Goal: Task Accomplishment & Management: Manage account settings

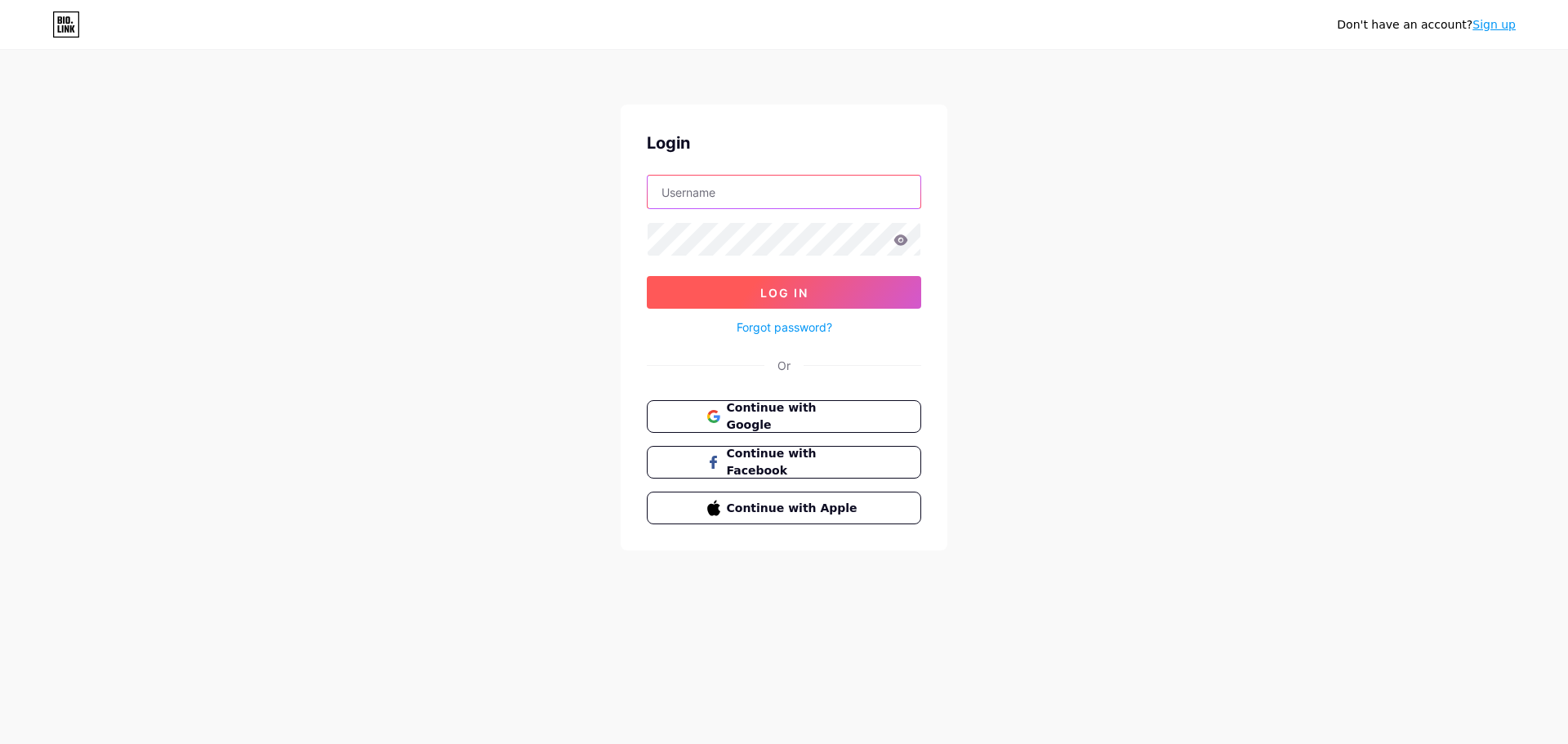
type input "dmk_melinda"
click at [750, 282] on button "Log In" at bounding box center [784, 292] width 274 height 33
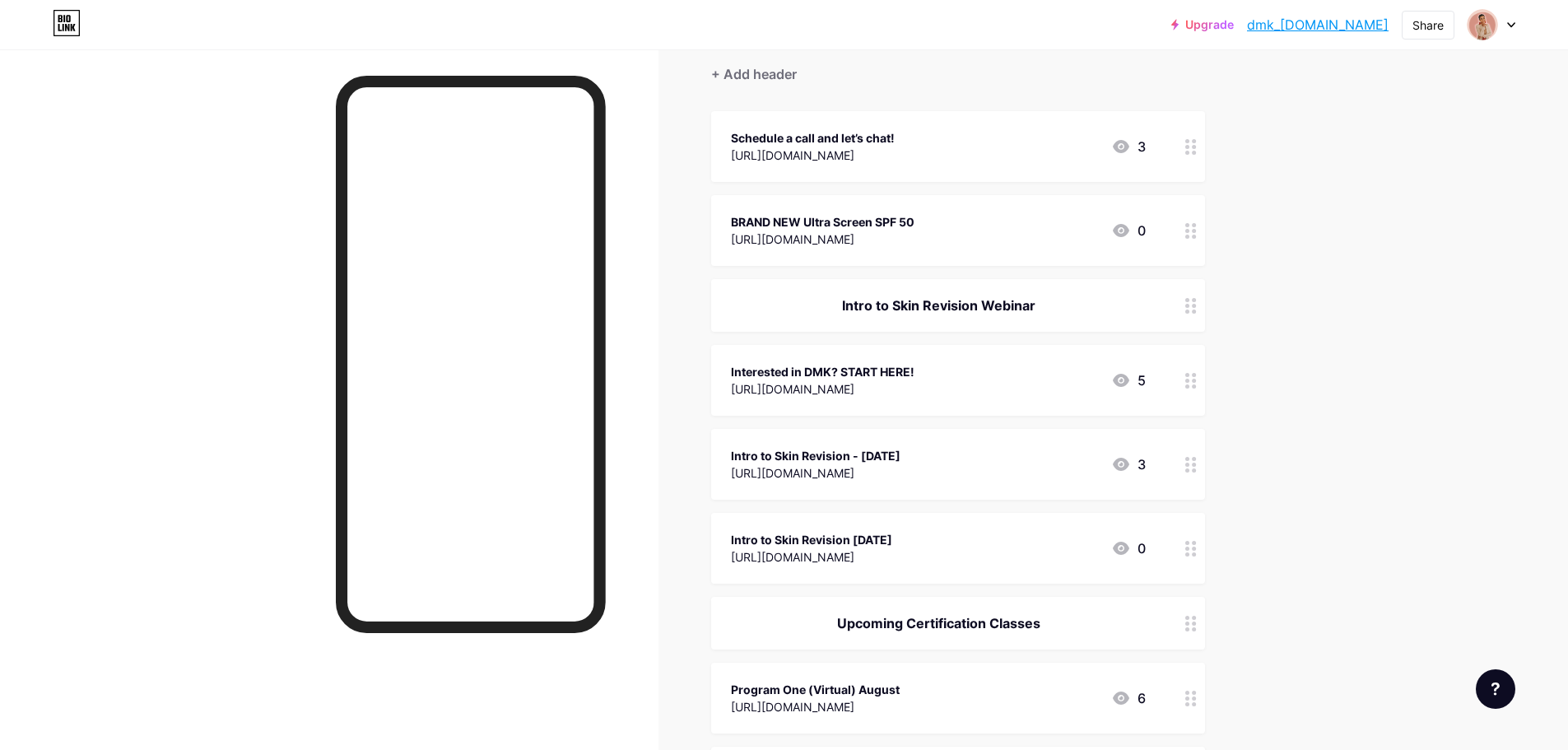
scroll to position [165, 0]
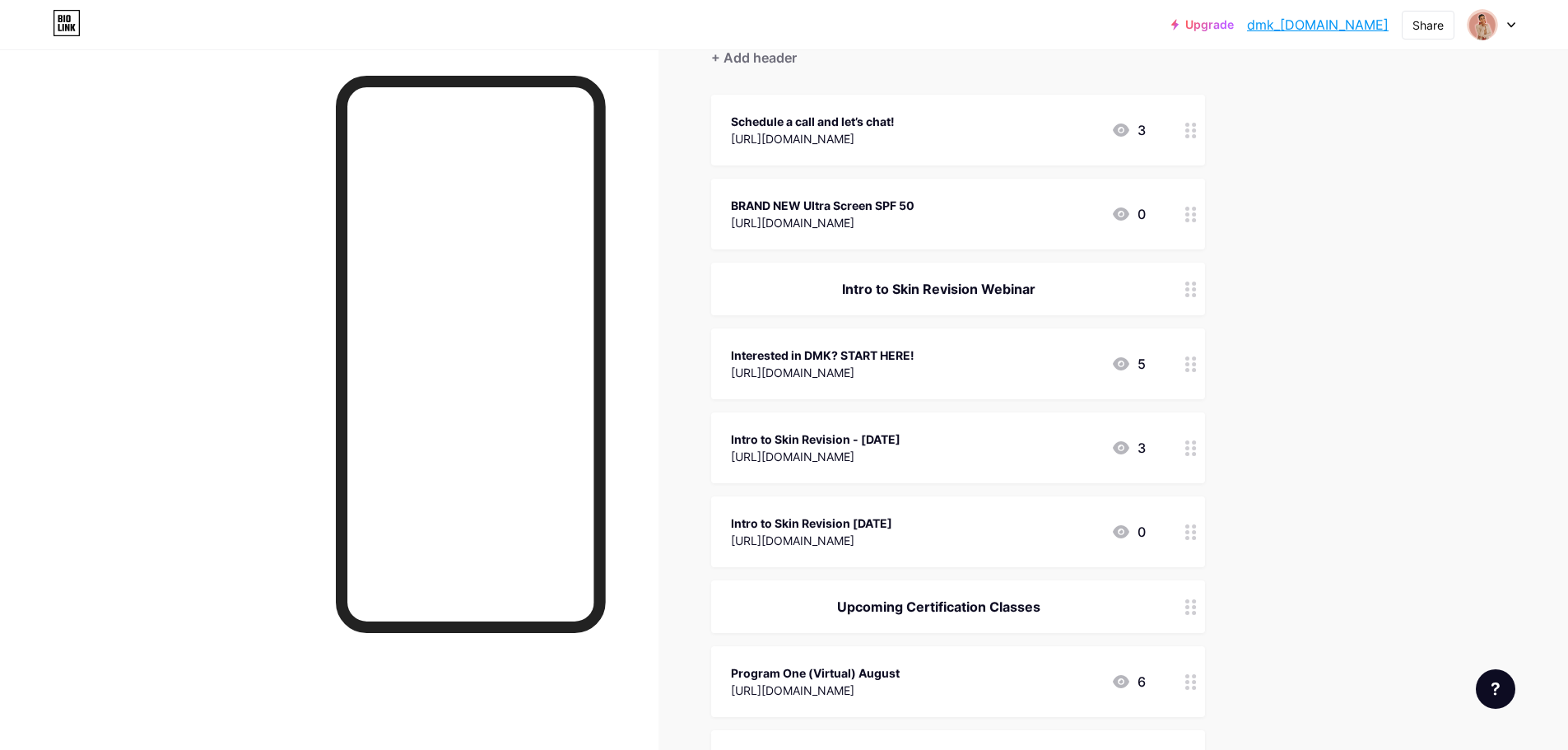
click at [1081, 455] on div "Intro to Skin Revision - [DATE] [URL][DOMAIN_NAME] 3" at bounding box center [938, 448] width 414 height 38
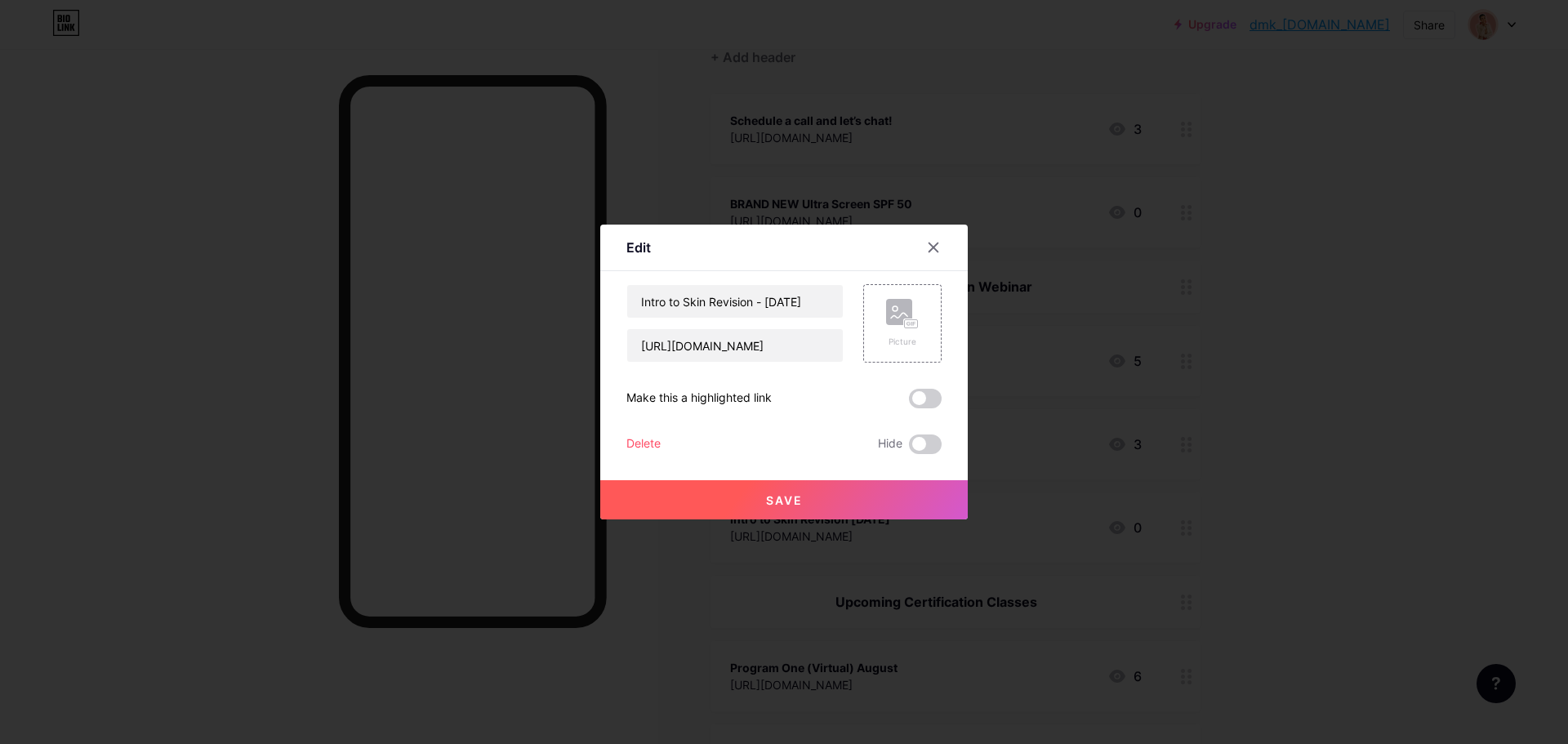
click at [631, 440] on div "Delete" at bounding box center [643, 444] width 34 height 19
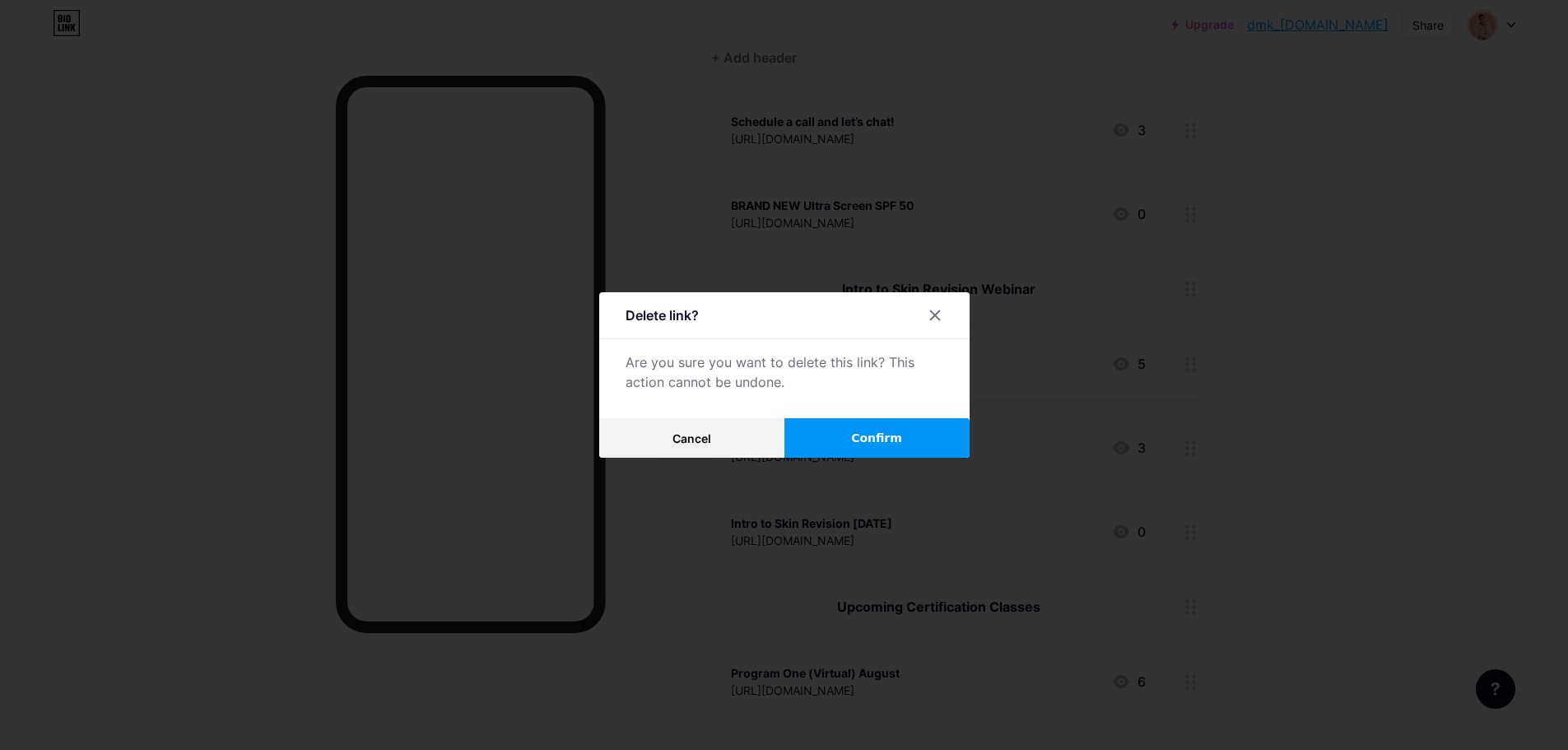
click at [860, 426] on button "Confirm" at bounding box center [877, 438] width 185 height 39
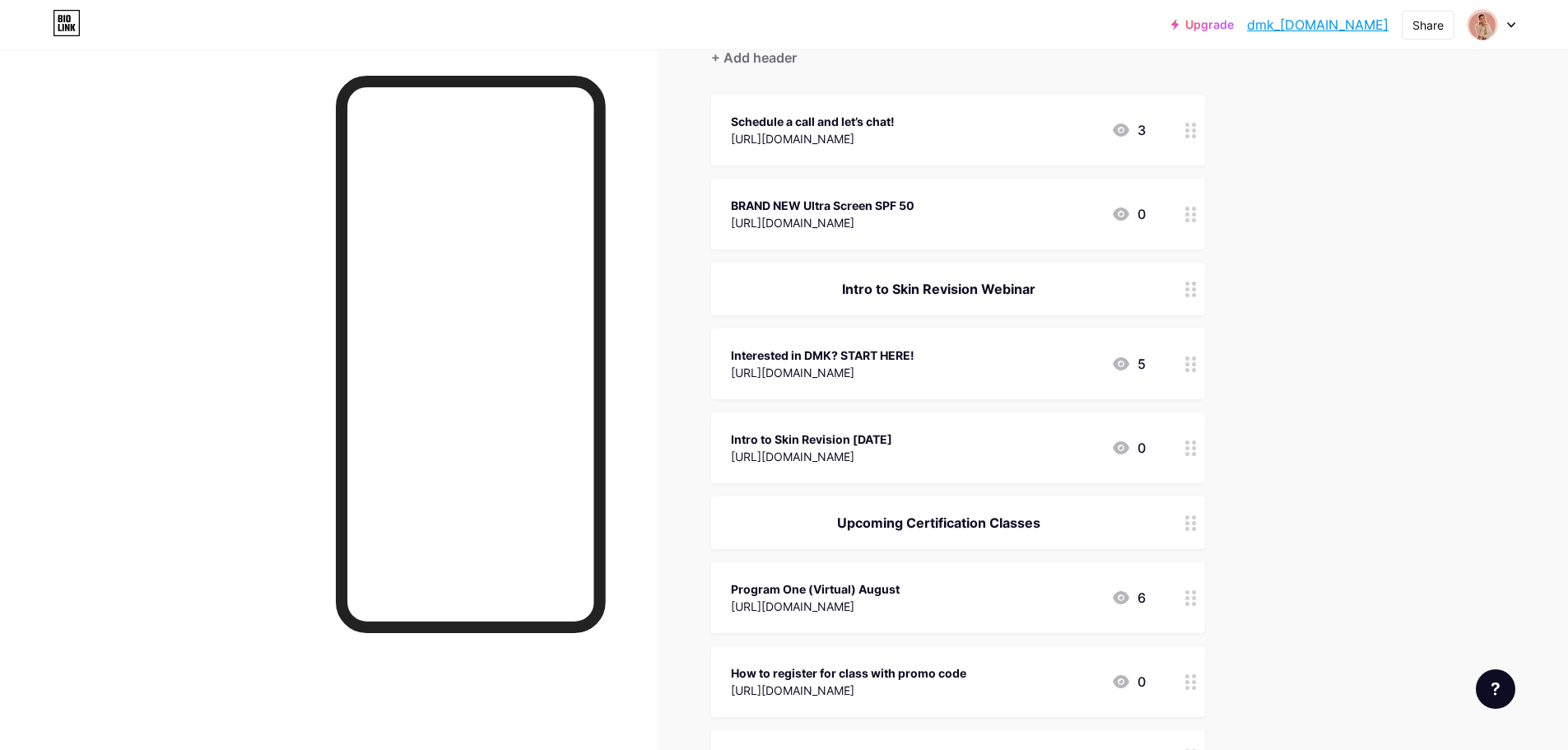
click at [1049, 452] on div "Intro to Skin Revision [DATE] [URL][DOMAIN_NAME] 0" at bounding box center [938, 448] width 414 height 38
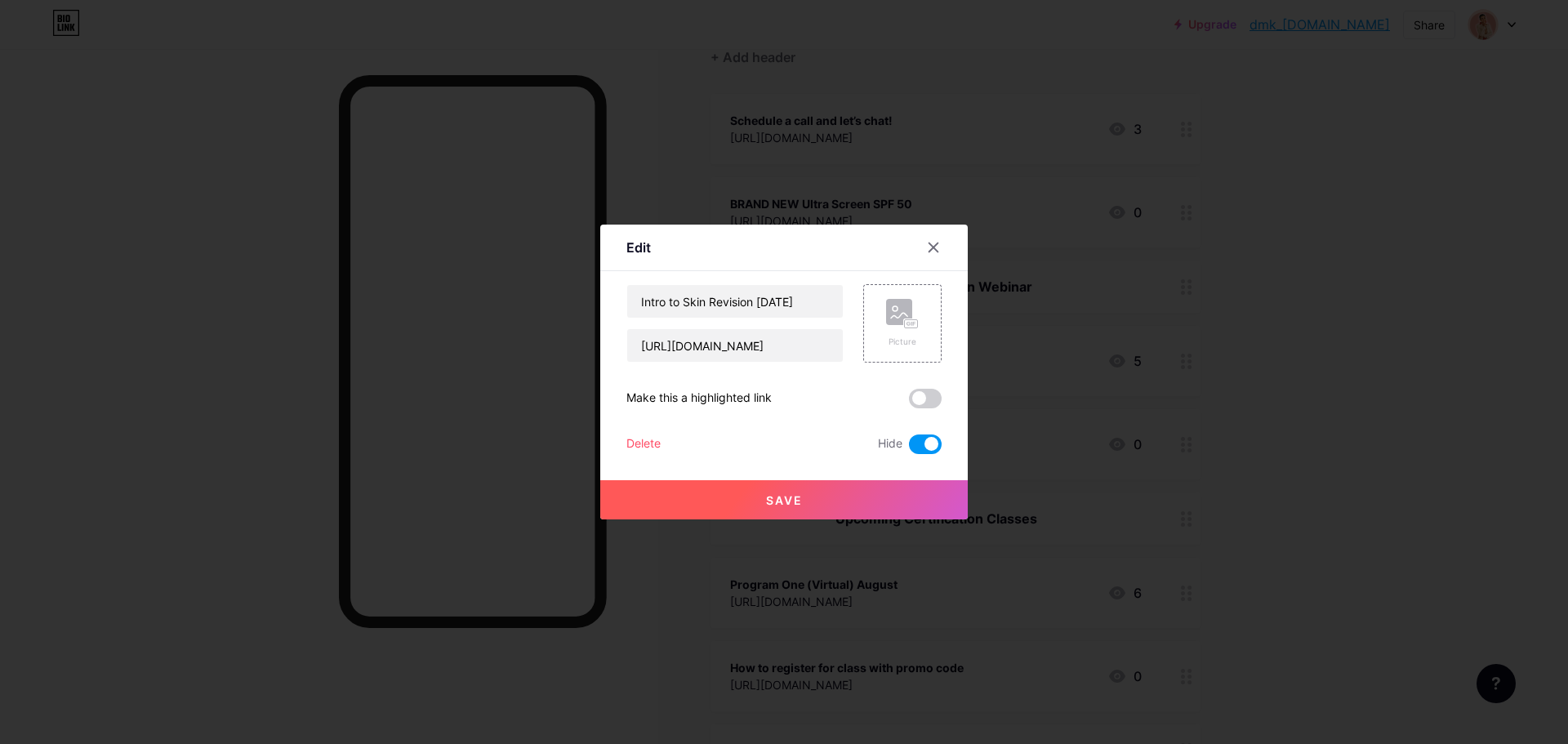
click at [637, 442] on div "Delete" at bounding box center [643, 444] width 34 height 19
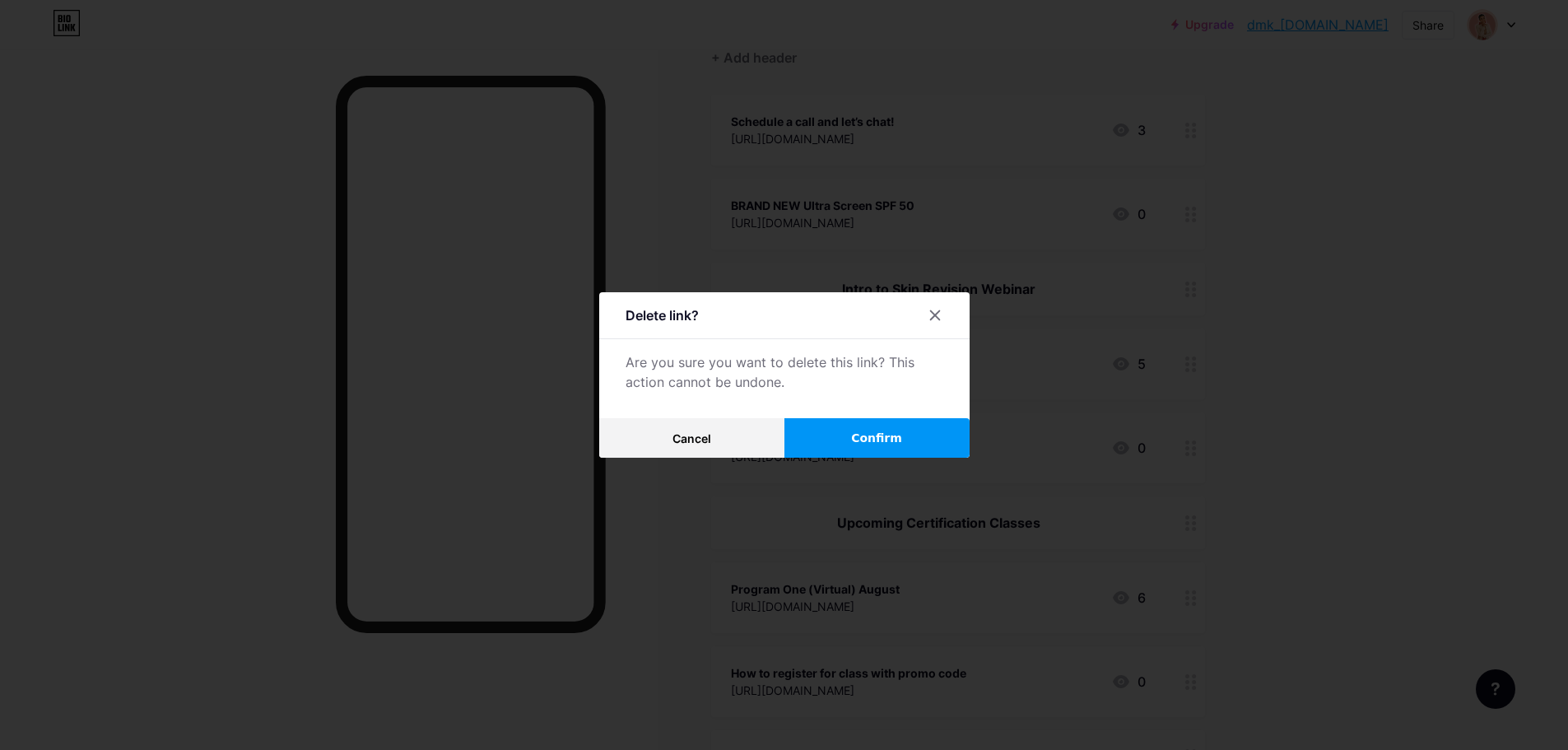
click at [895, 431] on span "Confirm" at bounding box center [876, 438] width 51 height 17
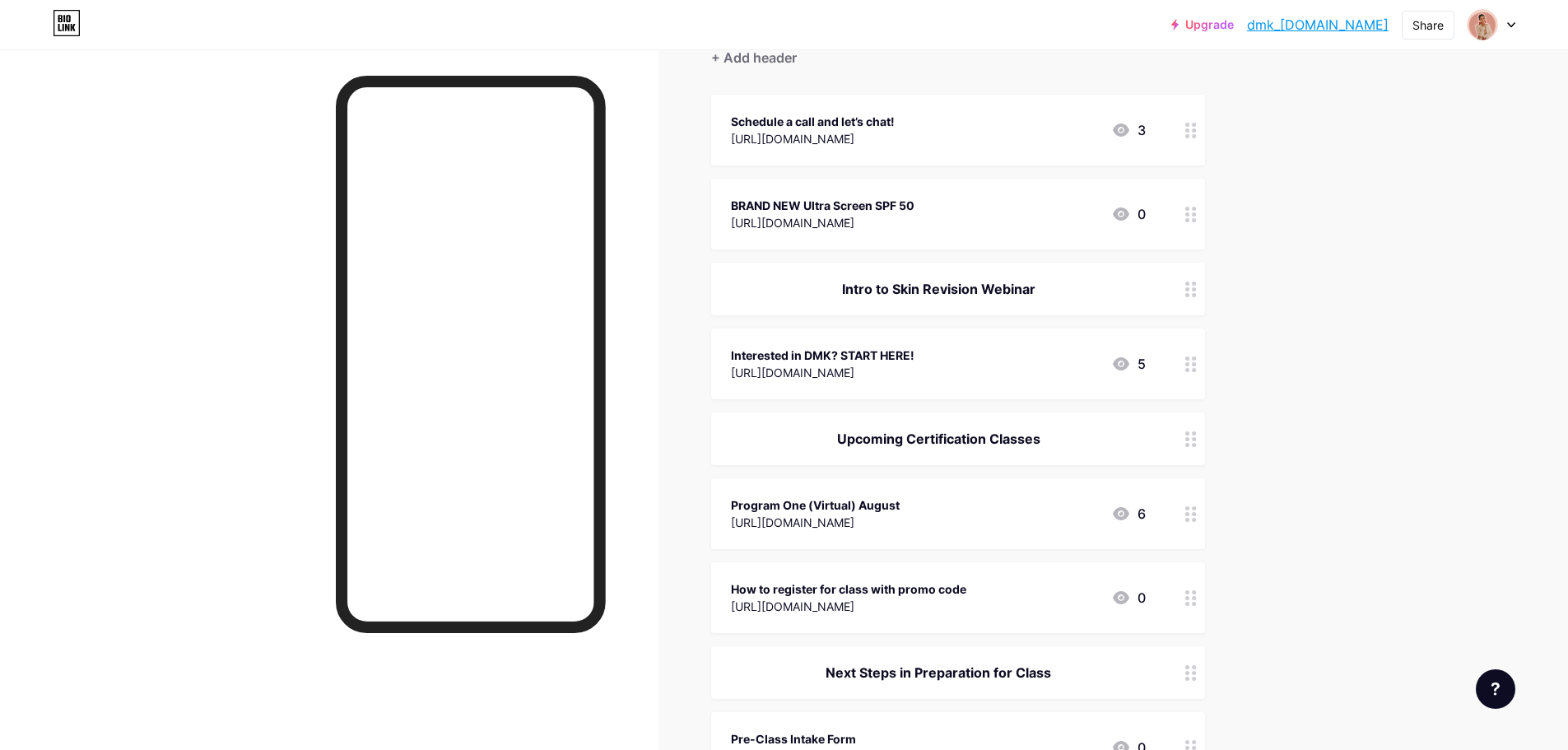
click at [1131, 516] on icon at bounding box center [1121, 513] width 20 height 20
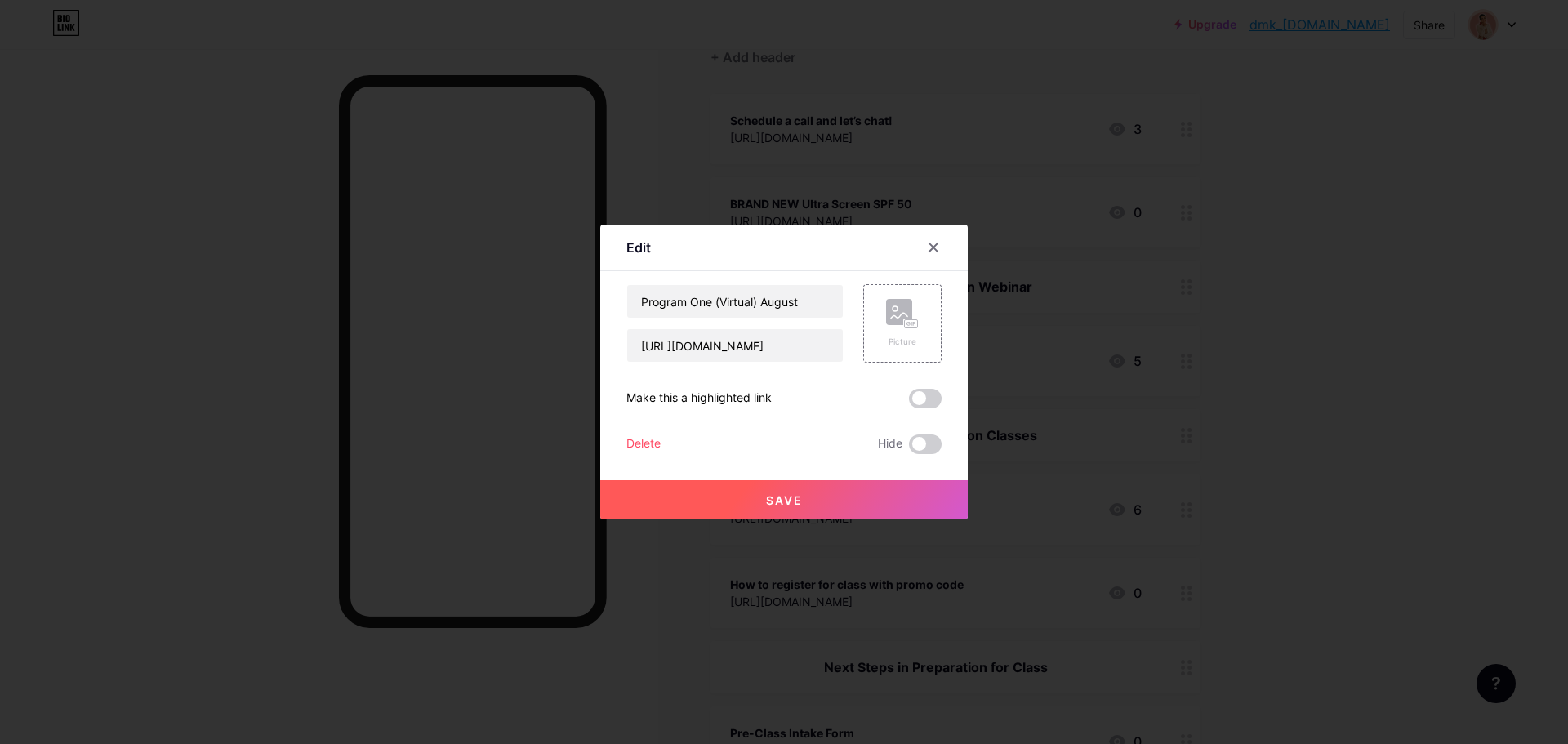
click at [640, 441] on div "Delete" at bounding box center [643, 444] width 34 height 19
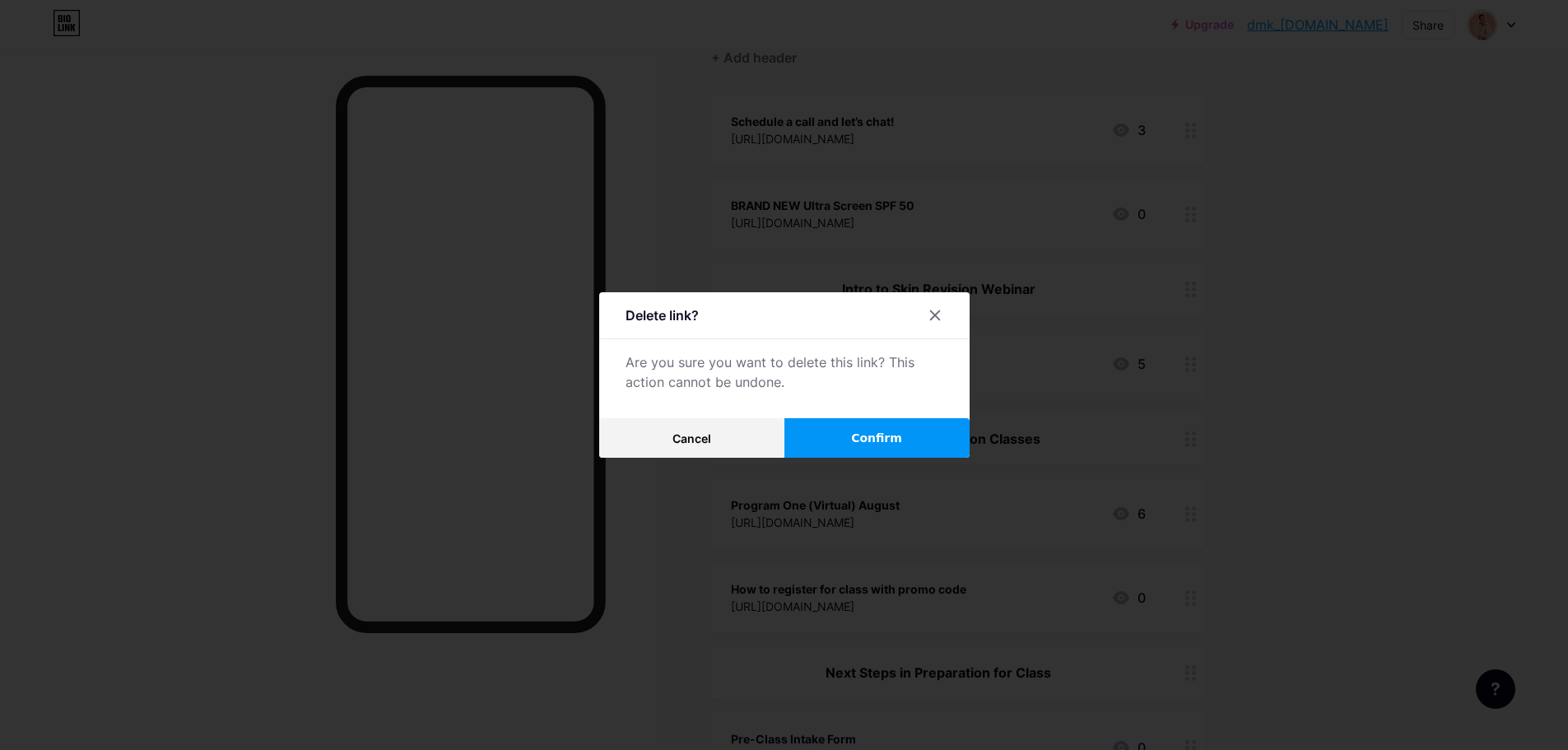
click at [842, 431] on button "Confirm" at bounding box center [877, 438] width 185 height 39
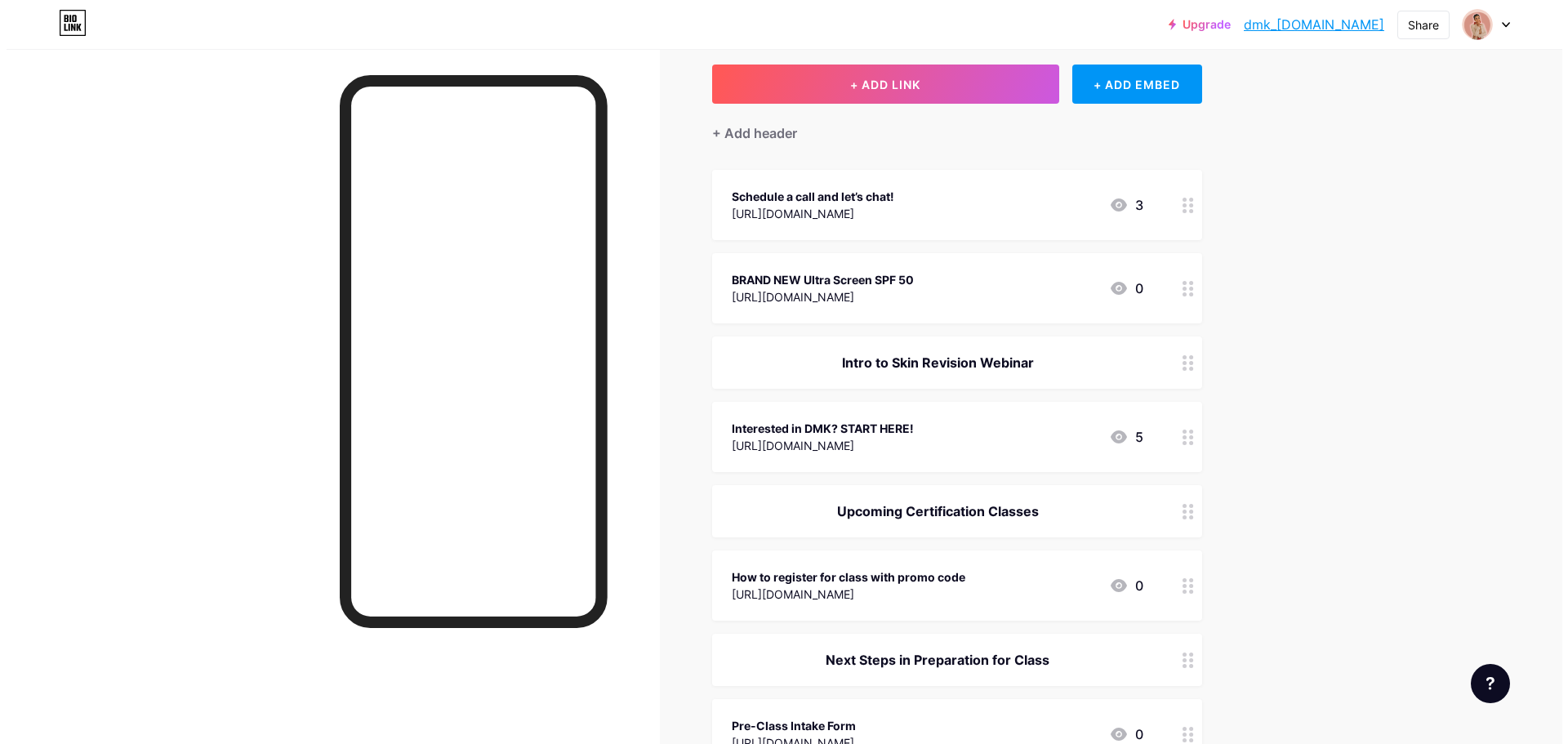
scroll to position [82, 0]
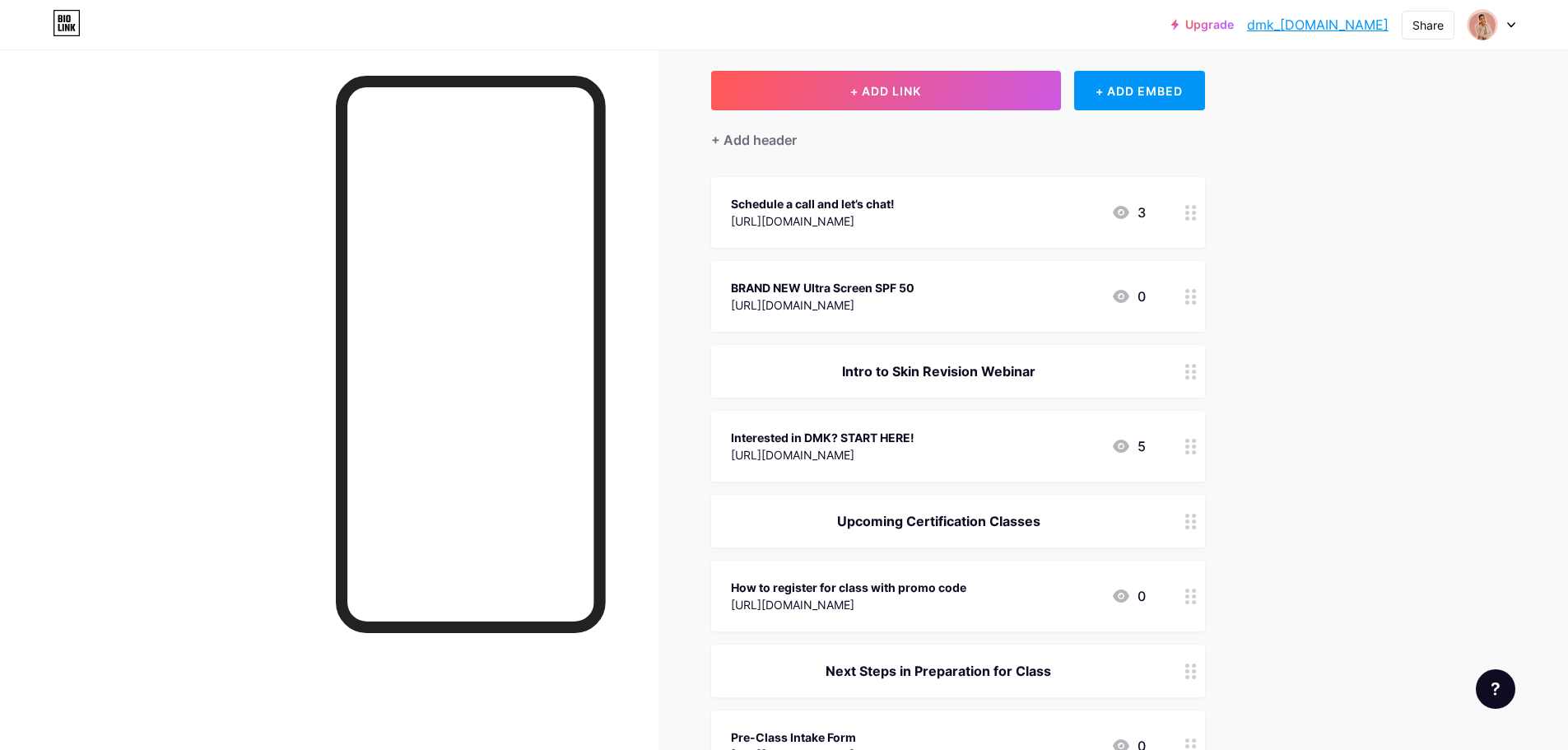
click at [887, 447] on div "[URL][DOMAIN_NAME]" at bounding box center [823, 455] width 183 height 17
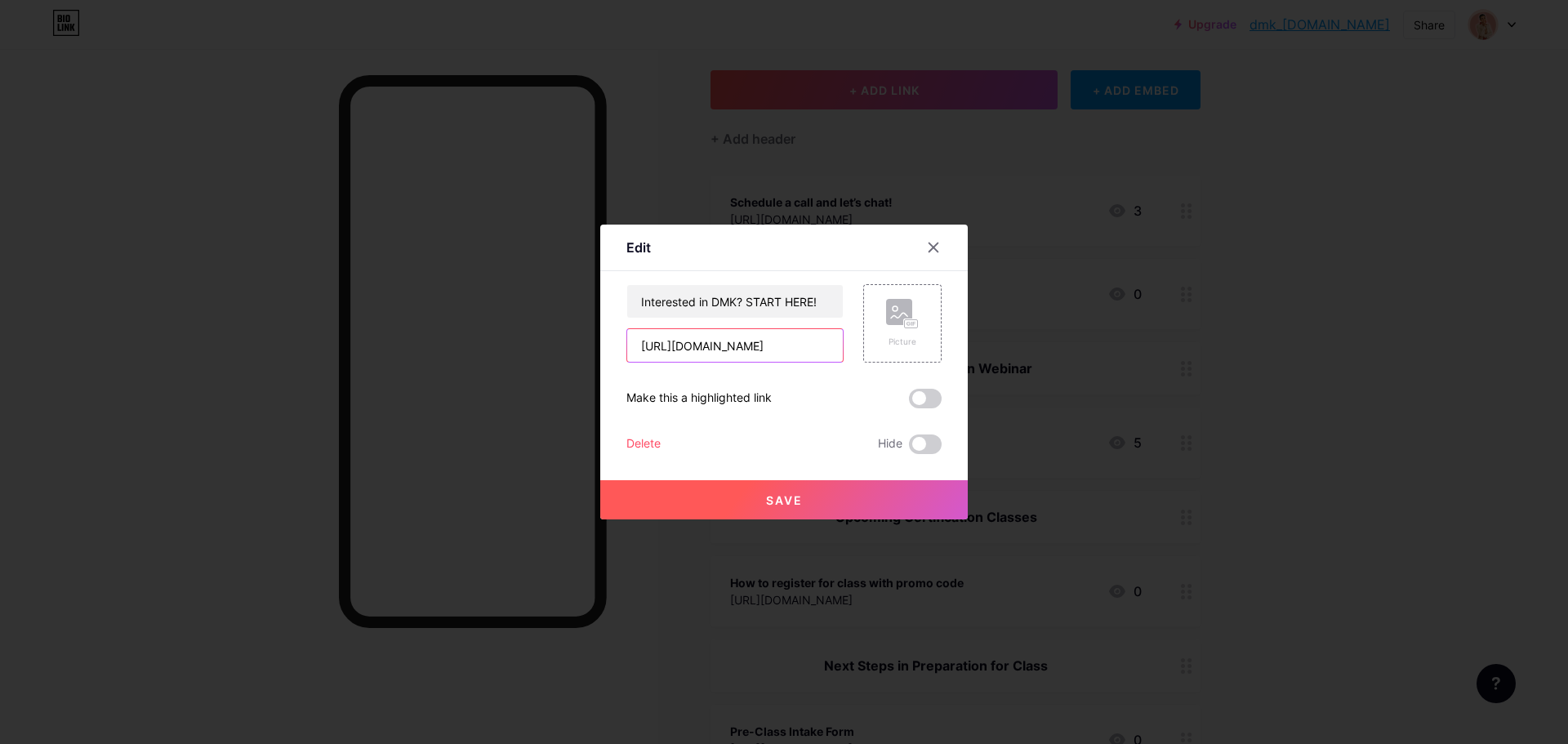
click at [753, 349] on input "[URL][DOMAIN_NAME]" at bounding box center [735, 345] width 215 height 33
drag, startPoint x: 639, startPoint y: 350, endPoint x: 892, endPoint y: 333, distance: 253.6
click at [892, 333] on div "Interested in DMK? START HERE! [URL][DOMAIN_NAME] Picture" at bounding box center [784, 323] width 315 height 79
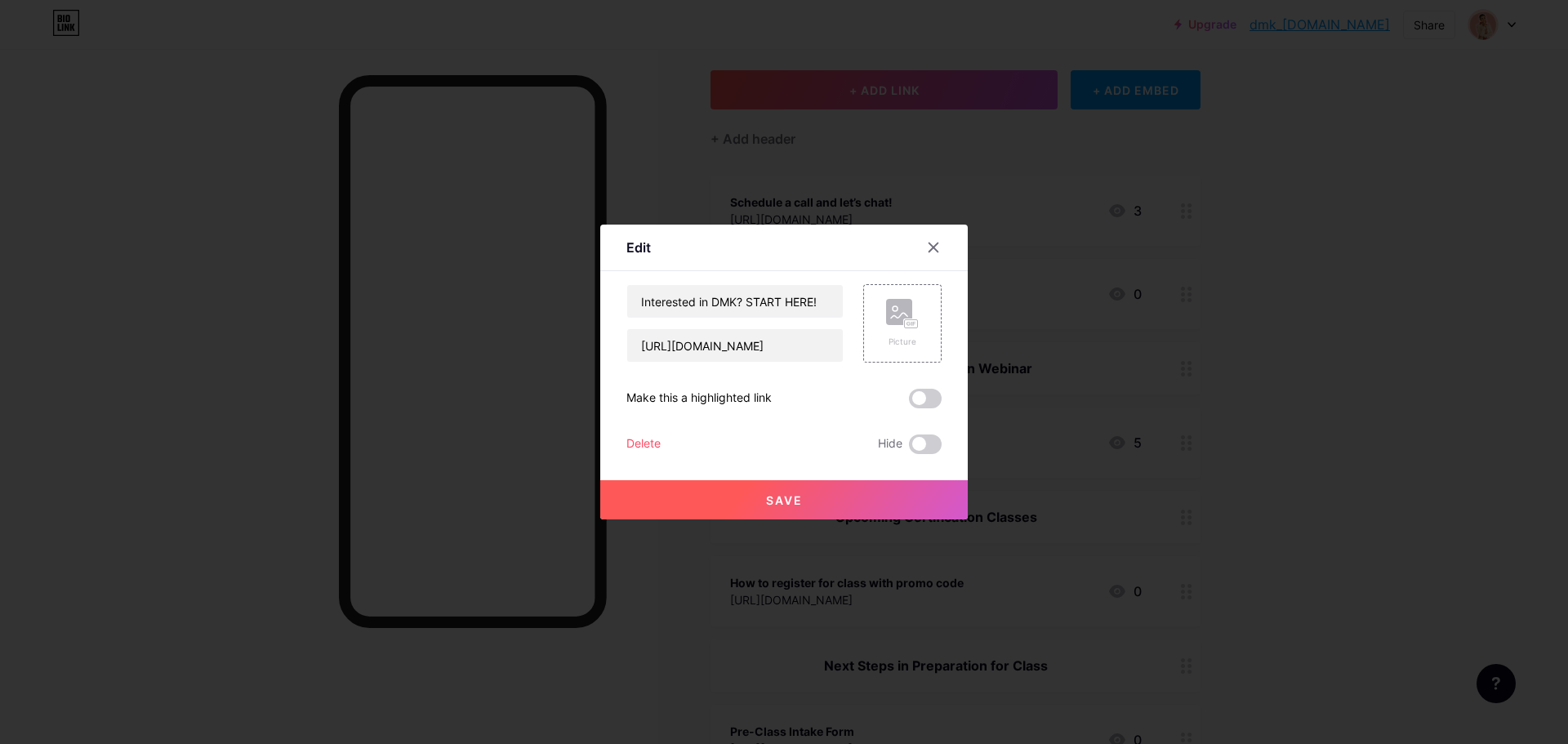
click at [934, 245] on icon at bounding box center [933, 247] width 13 height 13
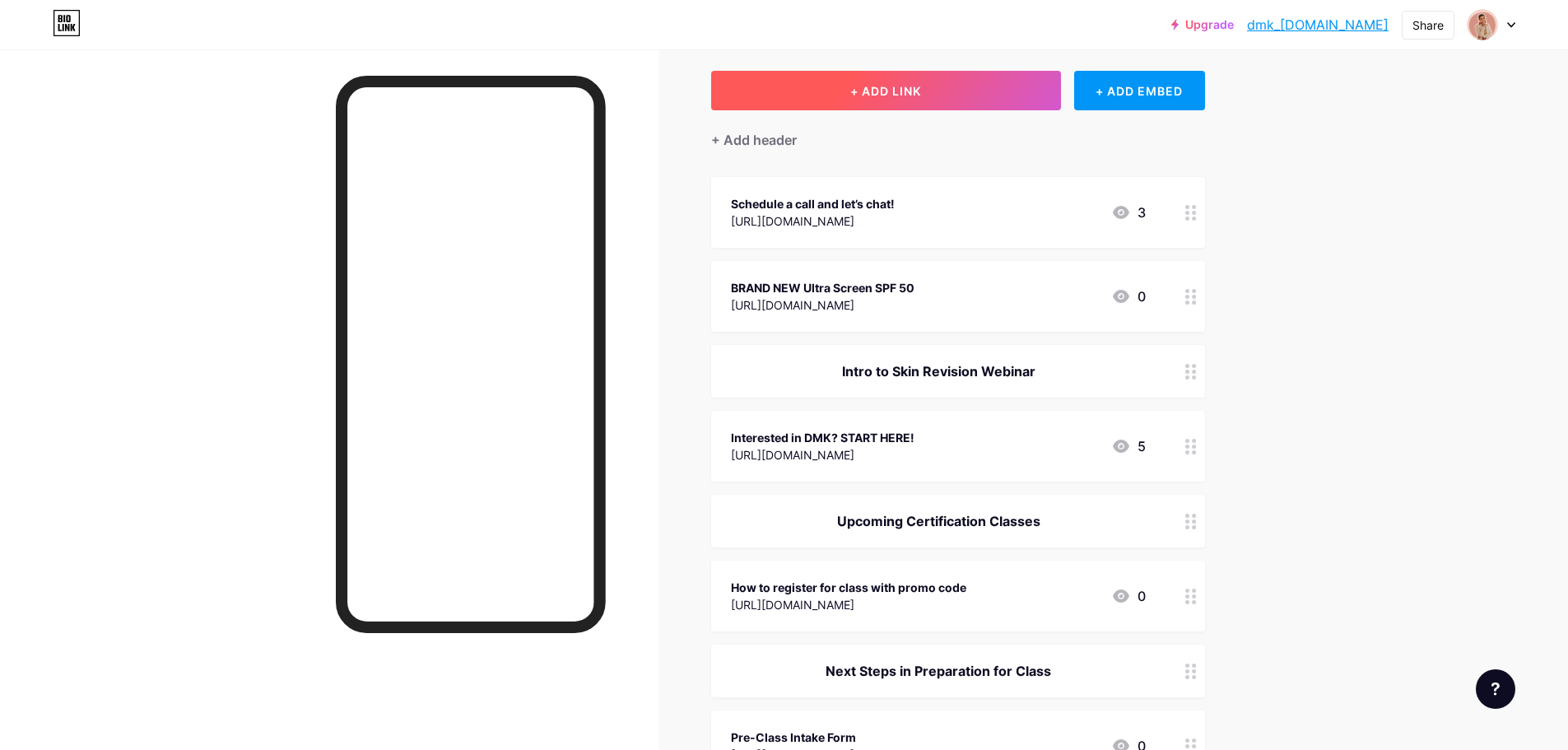
click at [945, 95] on button "+ ADD LINK" at bounding box center [886, 91] width 350 height 39
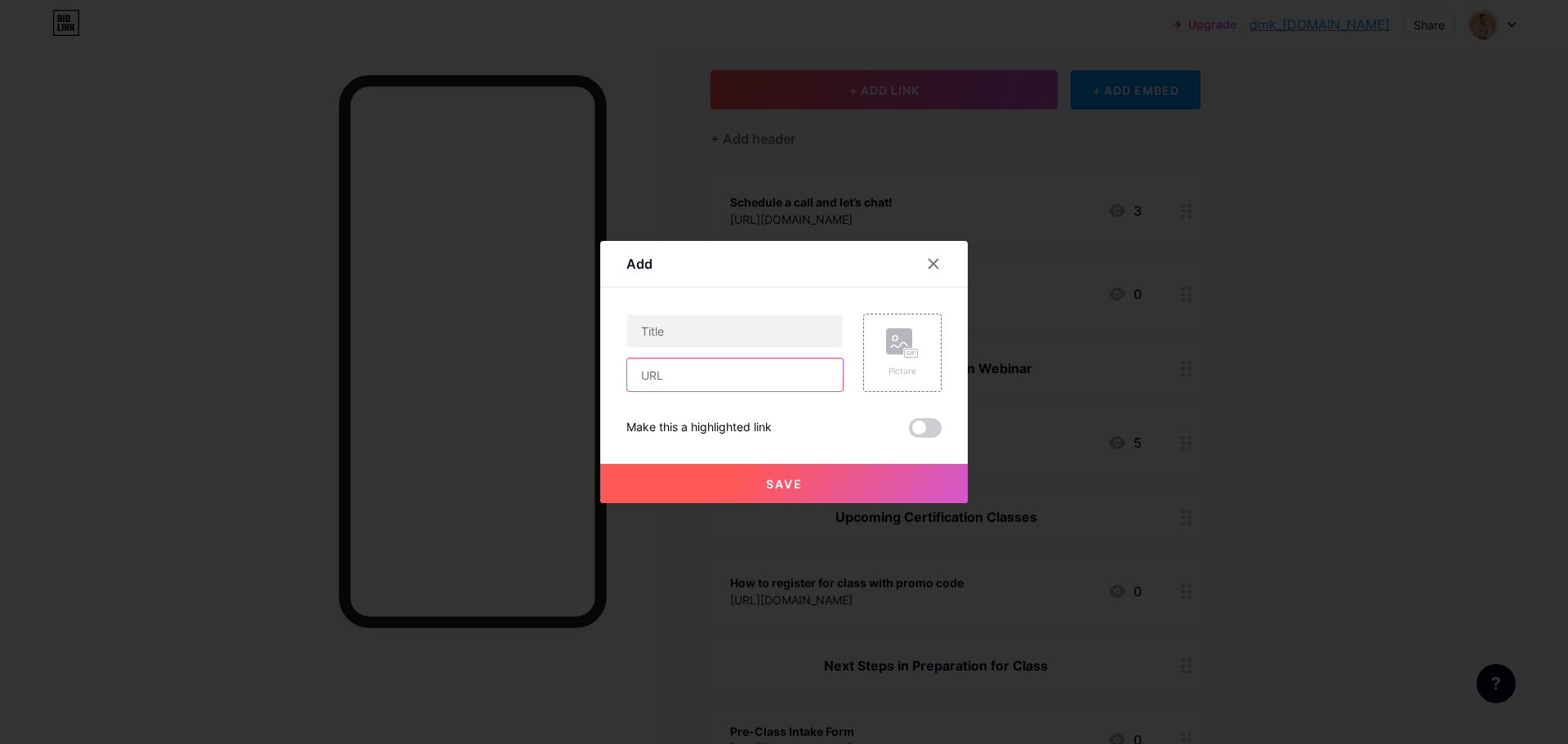
paste input "[URL][DOMAIN_NAME]"
type input "[URL][DOMAIN_NAME]"
click at [753, 330] on input "text" at bounding box center [735, 330] width 215 height 33
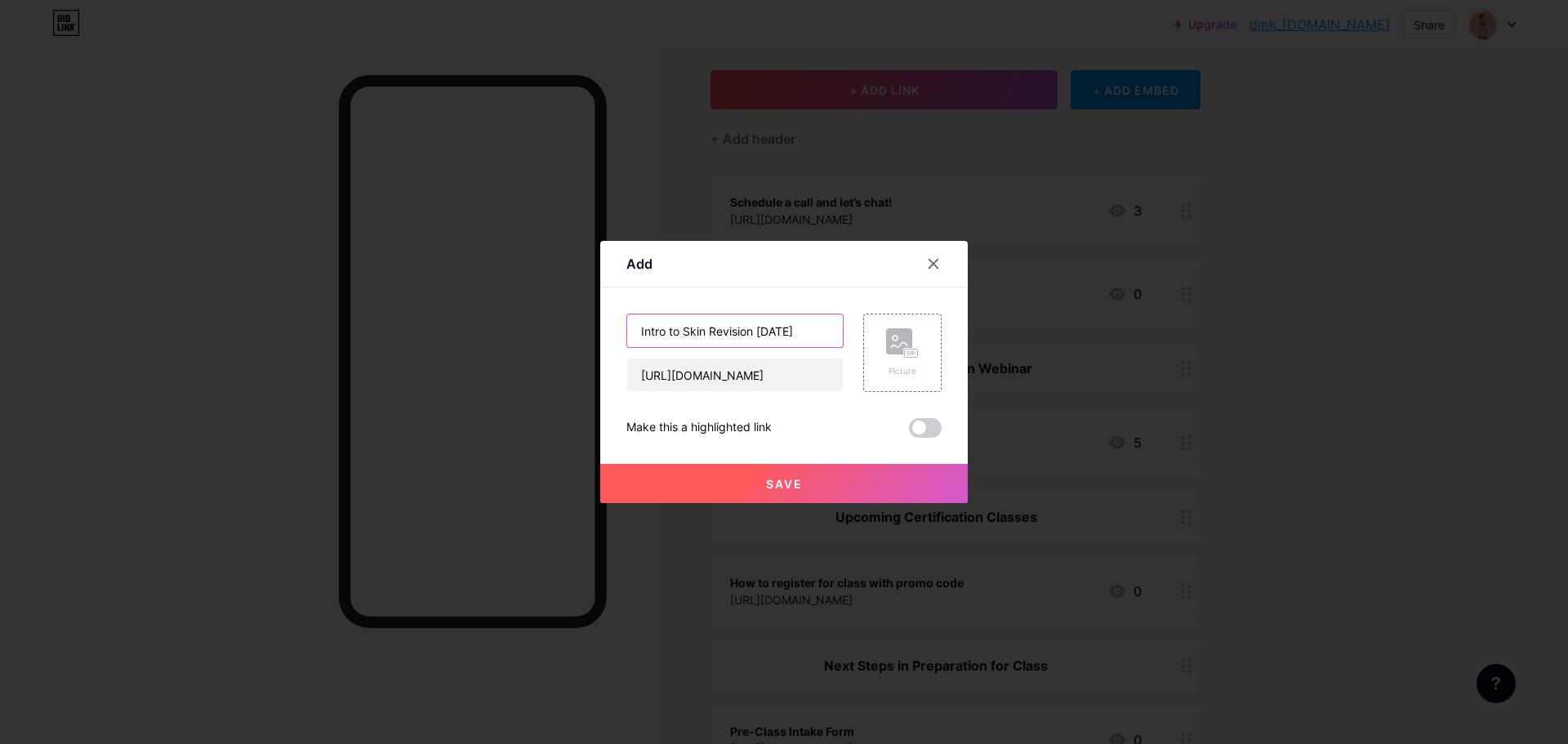
type input "Intro to Skin Revision [DATE]"
click at [788, 485] on span "Save" at bounding box center [784, 484] width 37 height 14
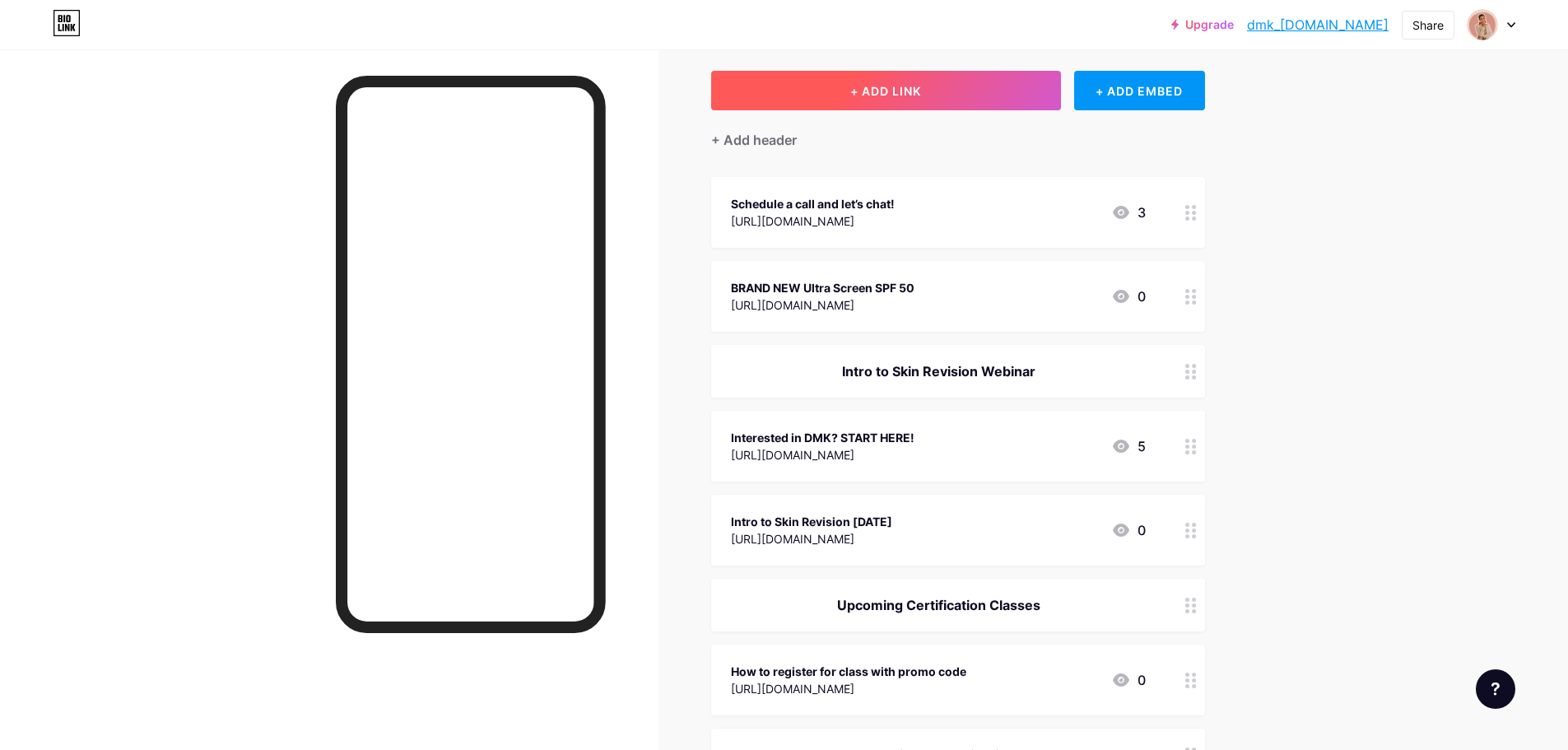
click at [939, 91] on button "+ ADD LINK" at bounding box center [886, 91] width 350 height 39
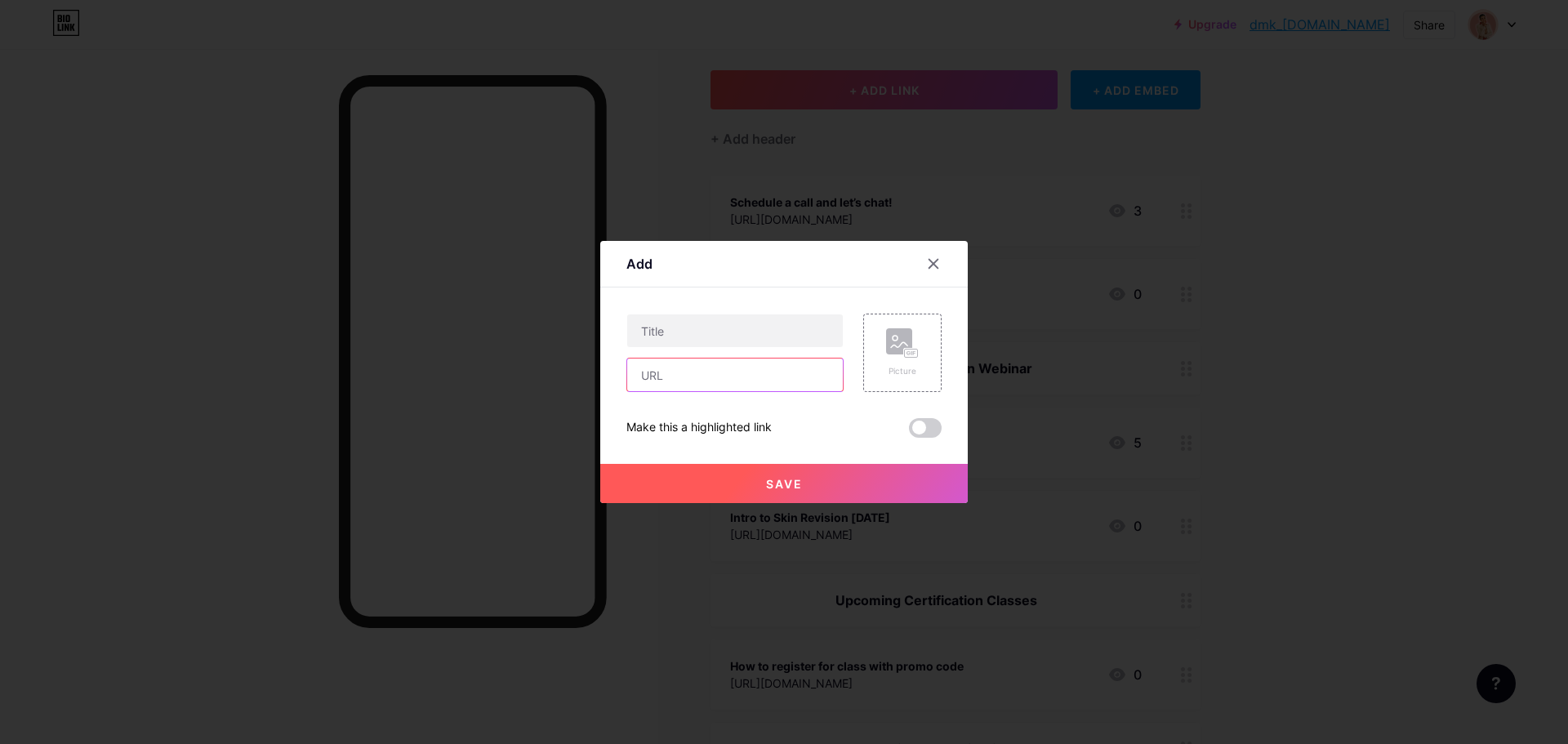
paste input "[URL][DOMAIN_NAME]"
type input "[URL][DOMAIN_NAME]"
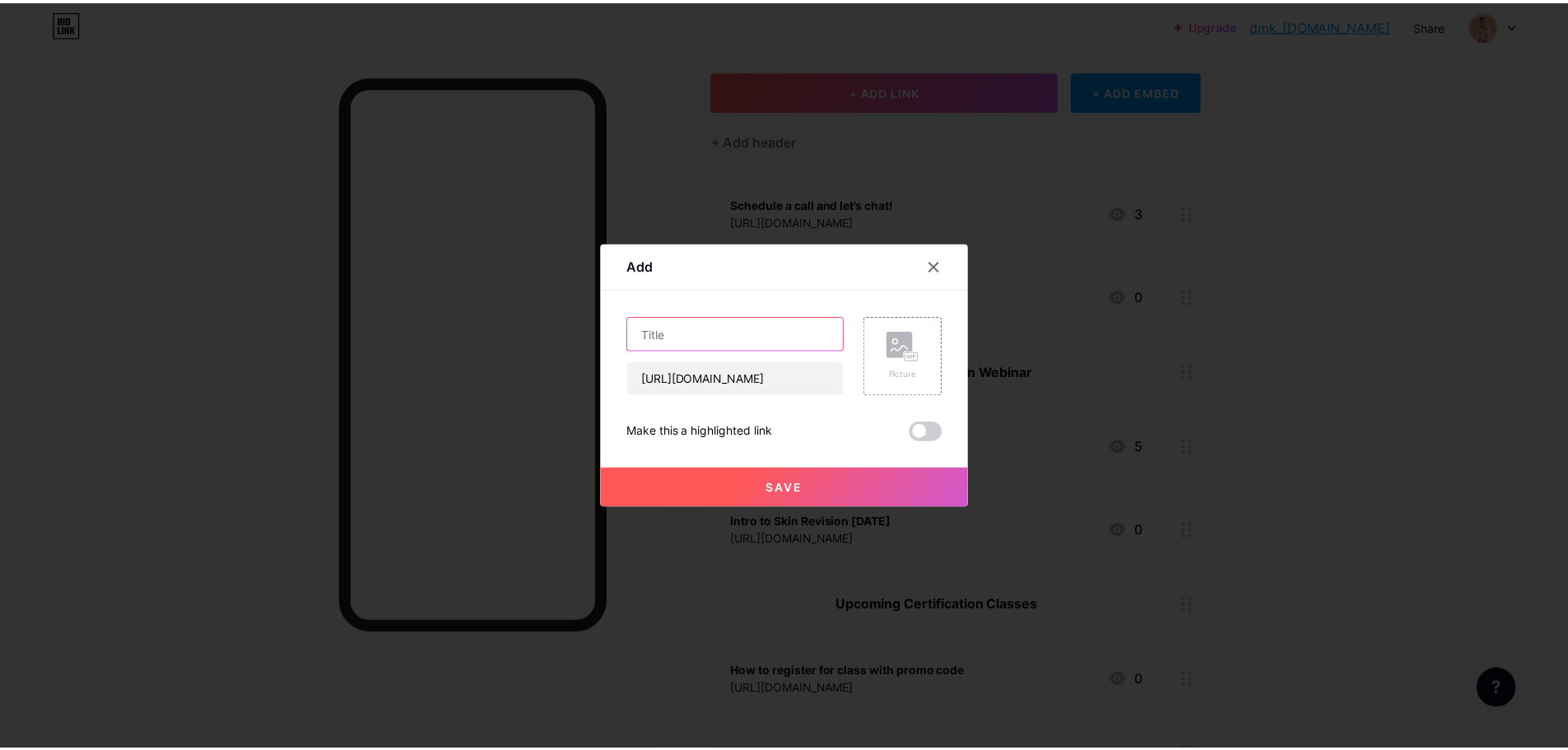
scroll to position [0, 0]
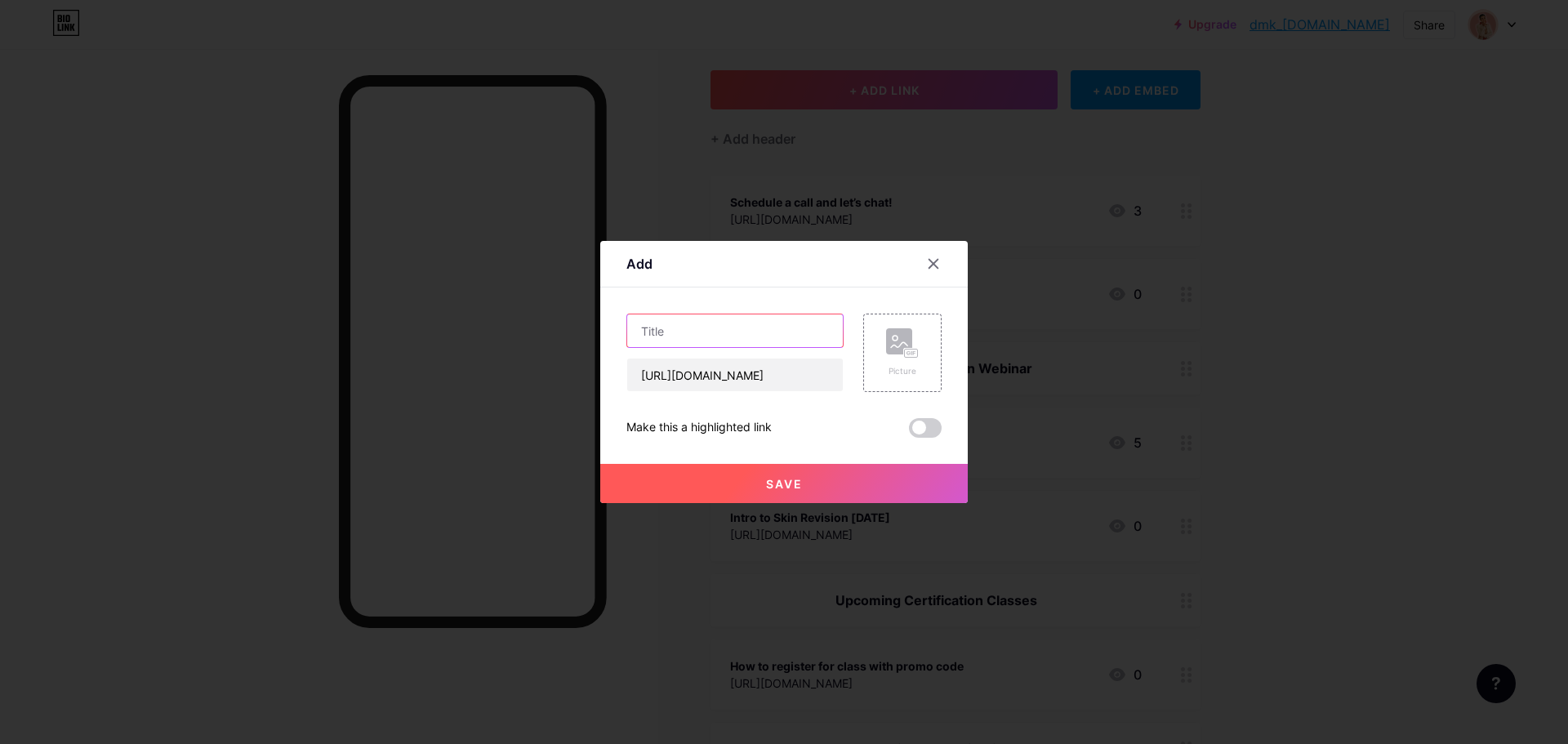
click at [699, 330] on input "text" at bounding box center [735, 330] width 215 height 33
type input "Intro to Skin Revision [DATE]"
click at [799, 477] on span "Save" at bounding box center [784, 484] width 37 height 14
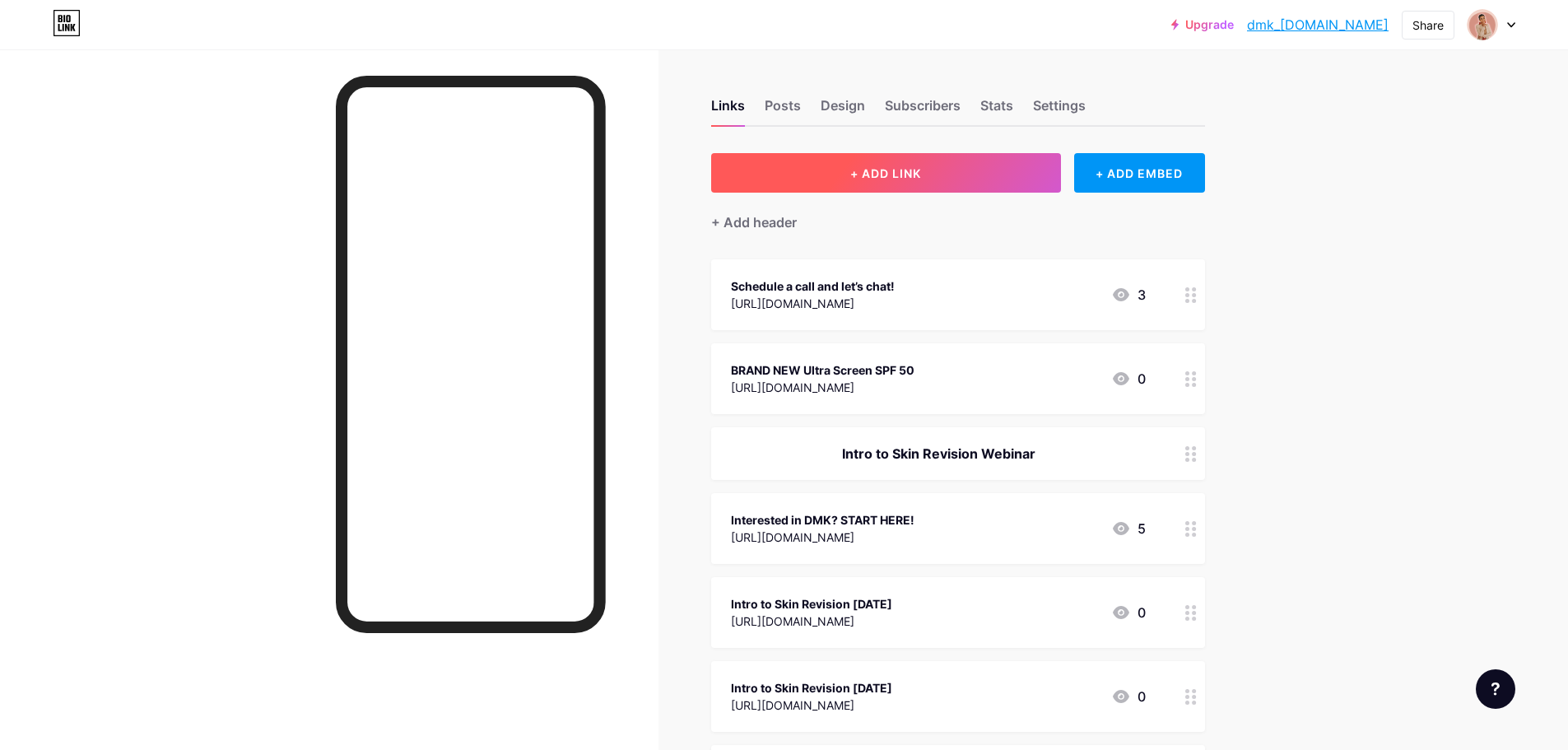
click at [935, 171] on button "+ ADD LINK" at bounding box center [886, 173] width 350 height 39
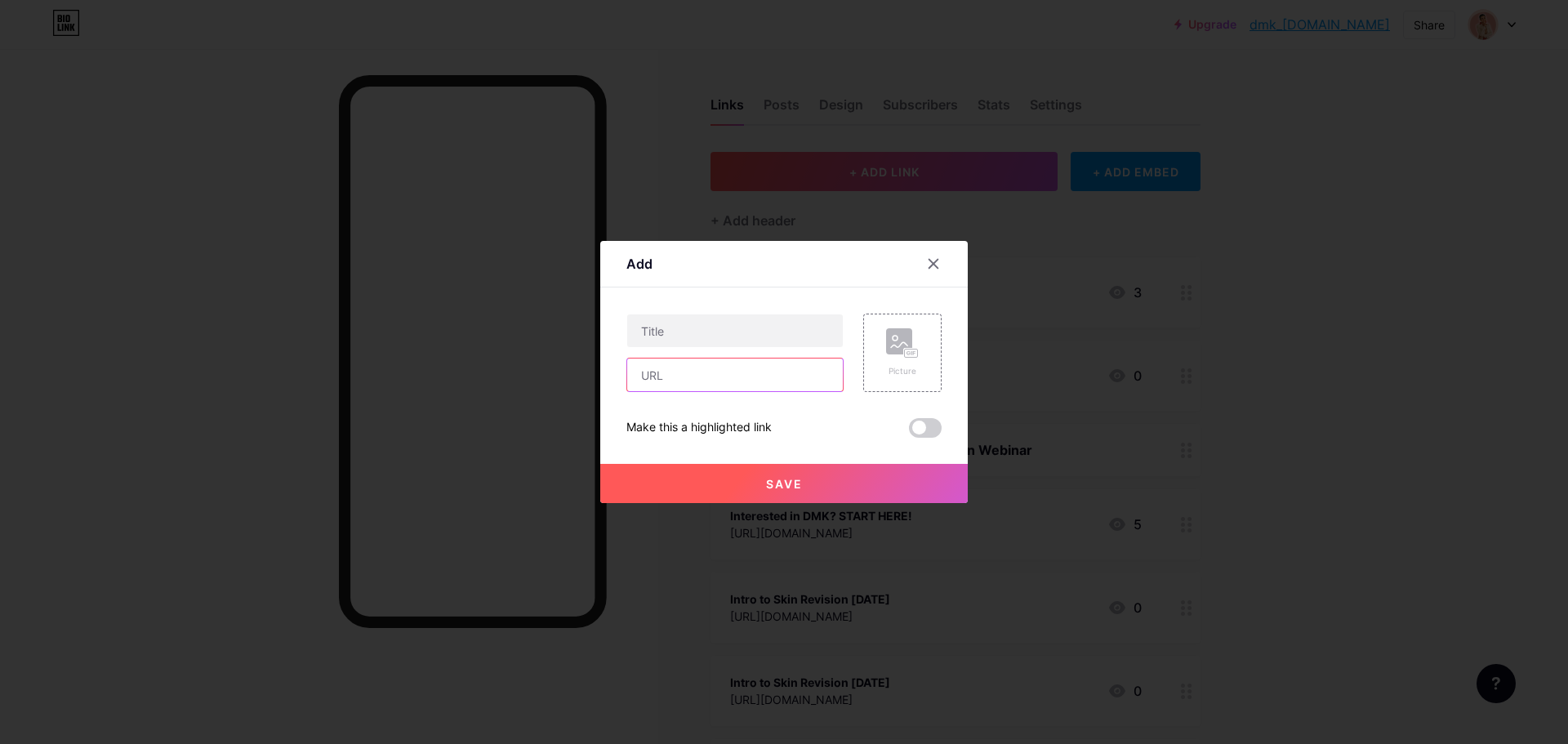
paste input "[URL][DOMAIN_NAME]"
type input "[URL][DOMAIN_NAME]"
click at [723, 327] on input "text" at bounding box center [735, 330] width 215 height 33
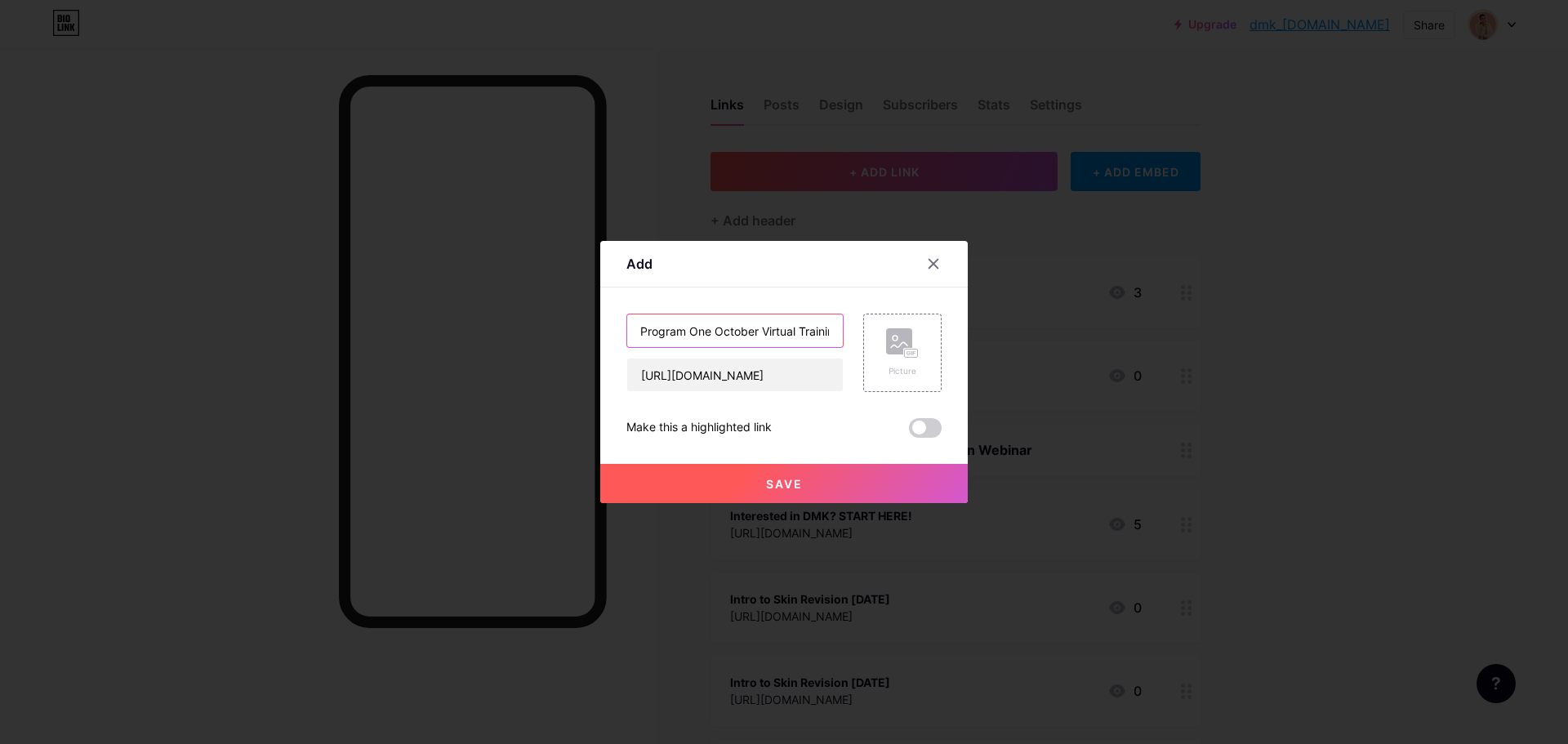
scroll to position [0, 15]
type input "Program One October Virtual Training"
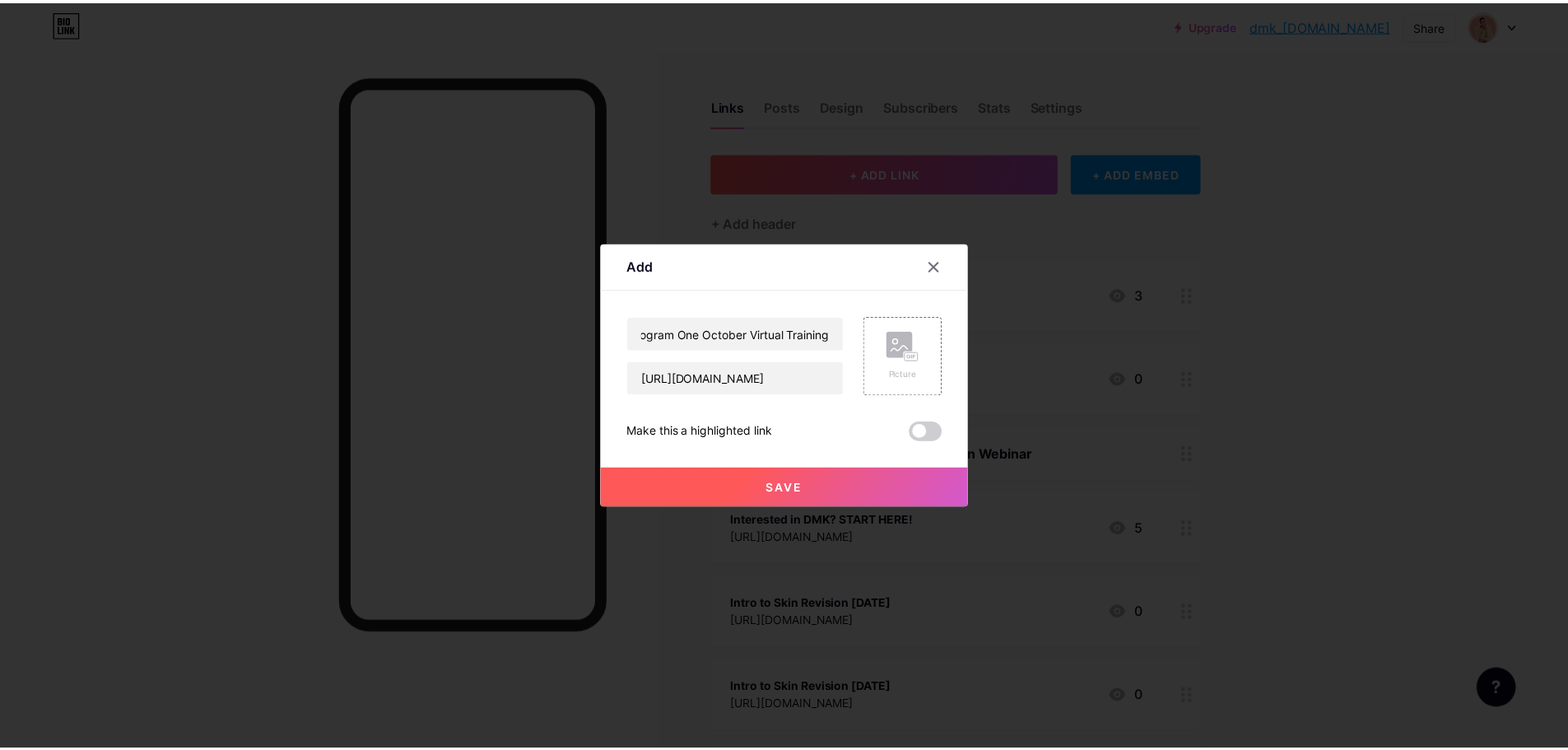
scroll to position [0, 0]
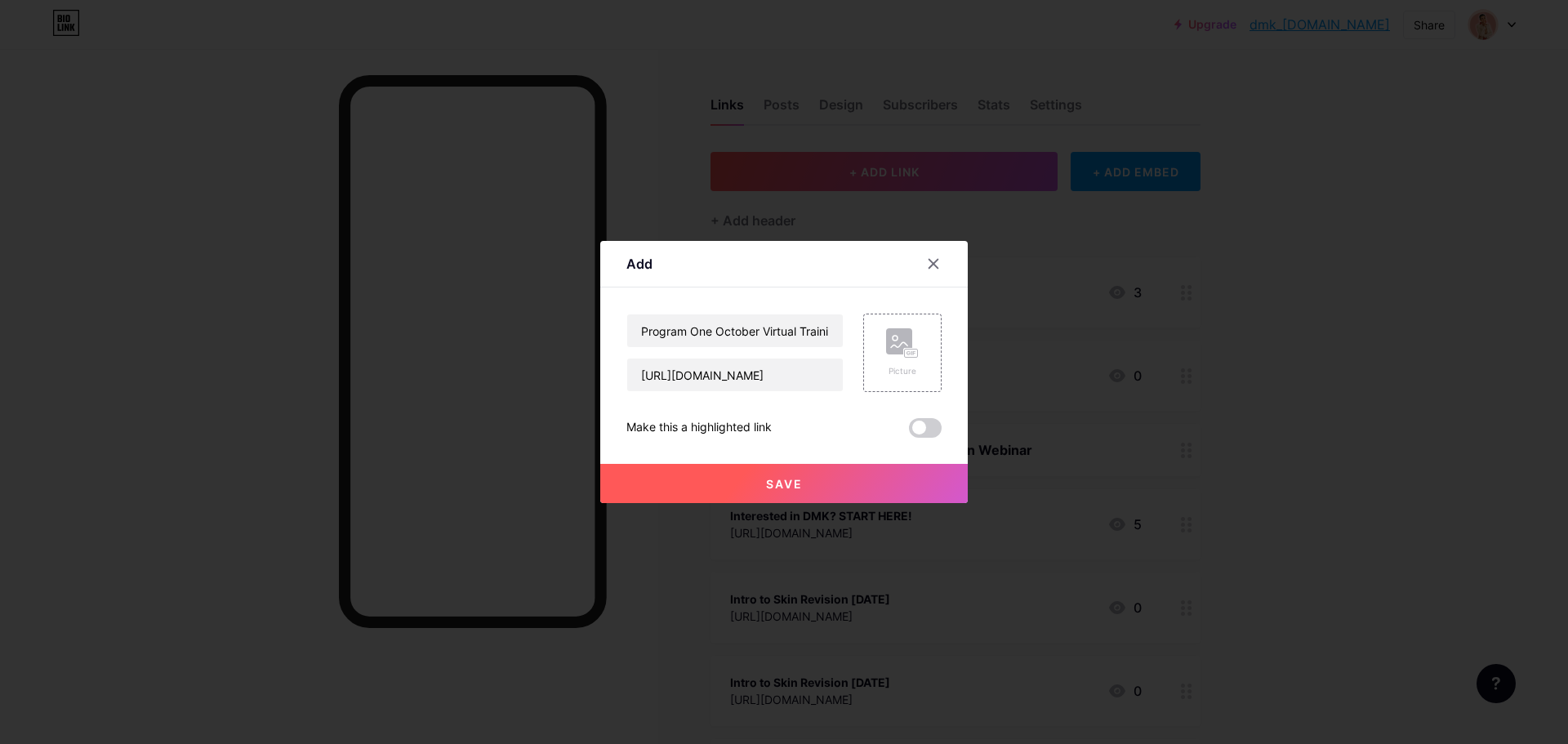
click at [793, 481] on span "Save" at bounding box center [784, 484] width 37 height 14
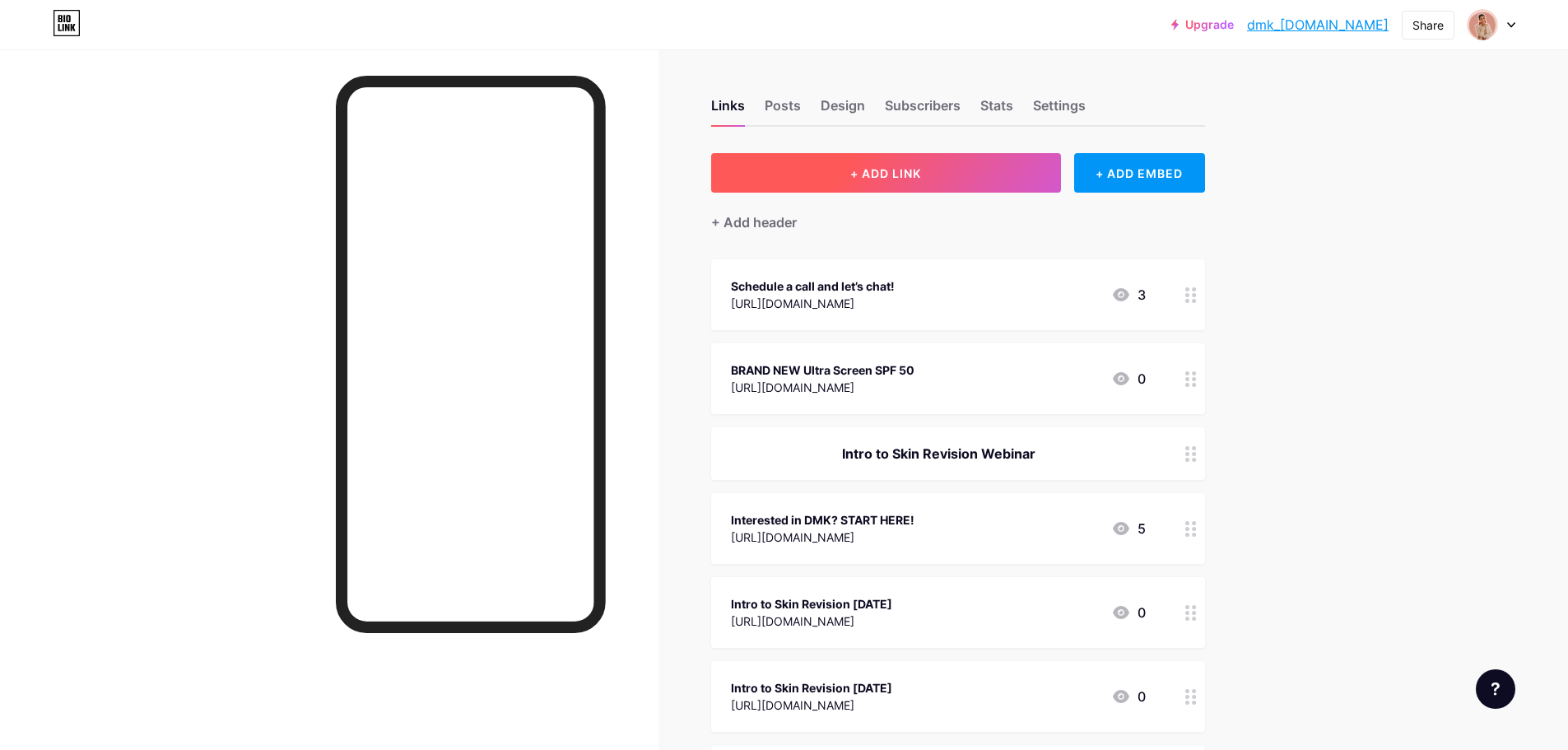
click at [961, 175] on button "+ ADD LINK" at bounding box center [886, 173] width 350 height 39
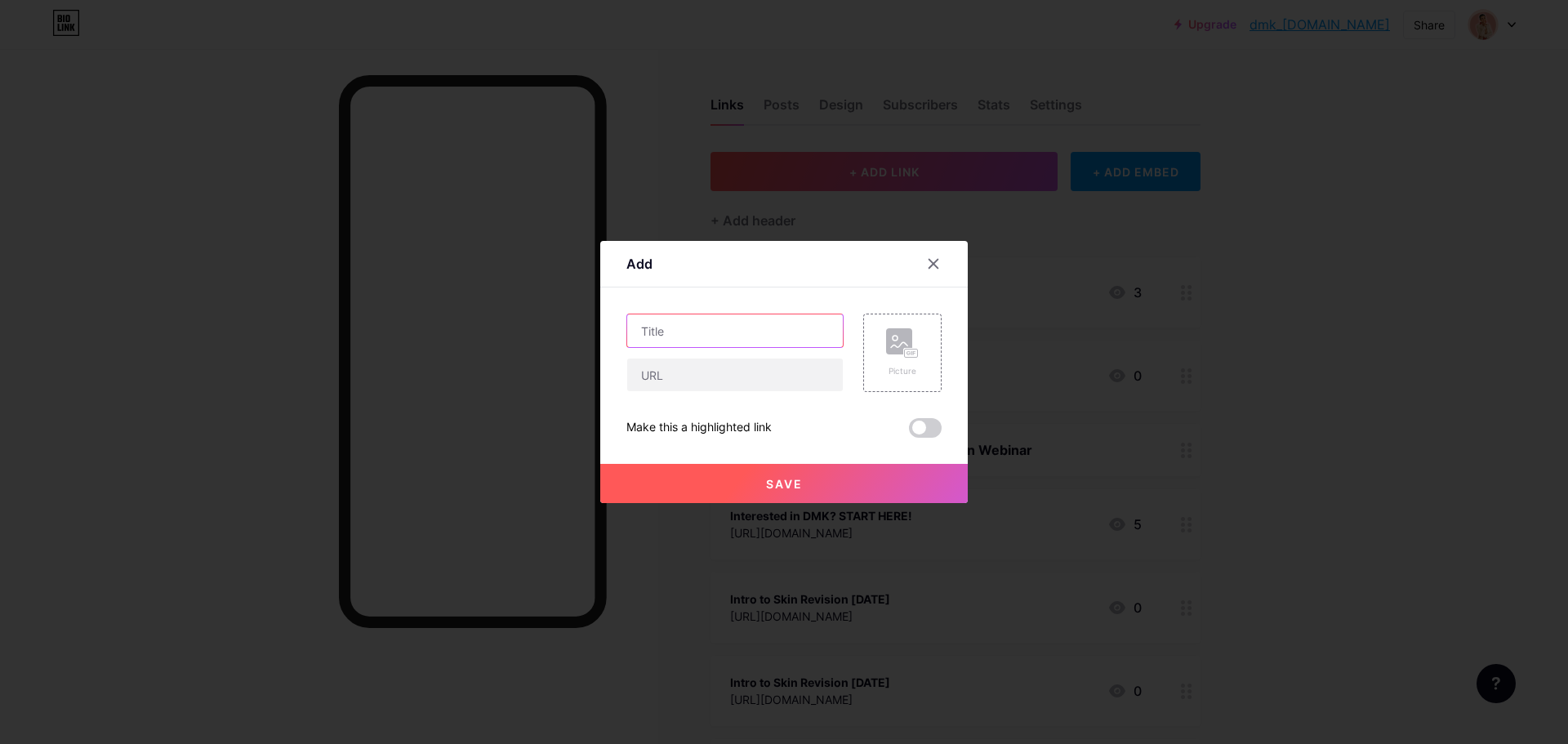
click at [724, 333] on input "text" at bounding box center [735, 330] width 215 height 33
paste input "[URL][DOMAIN_NAME]"
type input "[URL][DOMAIN_NAME]"
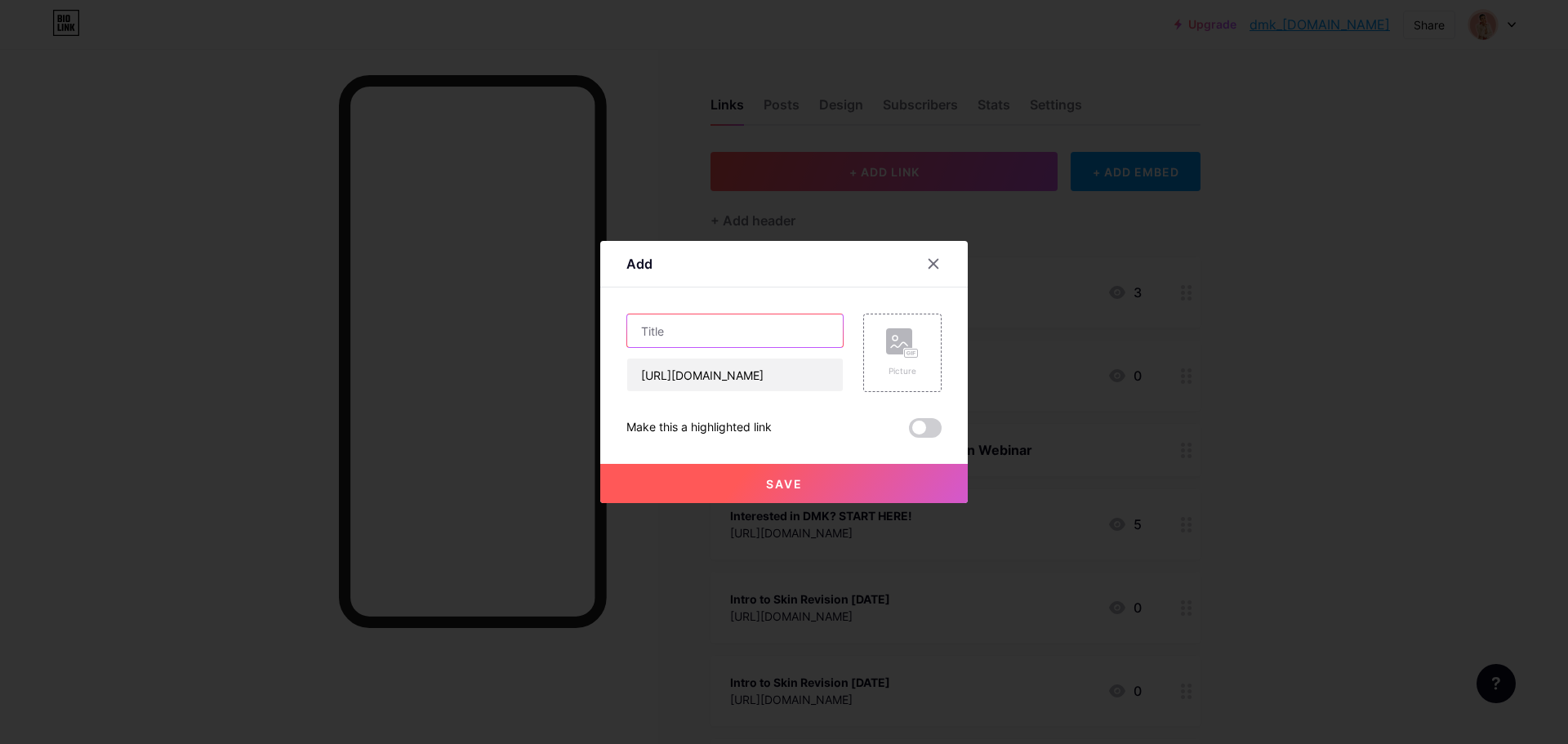
click at [731, 332] on input "text" at bounding box center [735, 330] width 215 height 33
click at [775, 327] on input "Program One November Virtual" at bounding box center [735, 330] width 215 height 33
click at [825, 326] on input "Program One November Virtual" at bounding box center [735, 330] width 215 height 33
type input "Program One November Virtual Training"
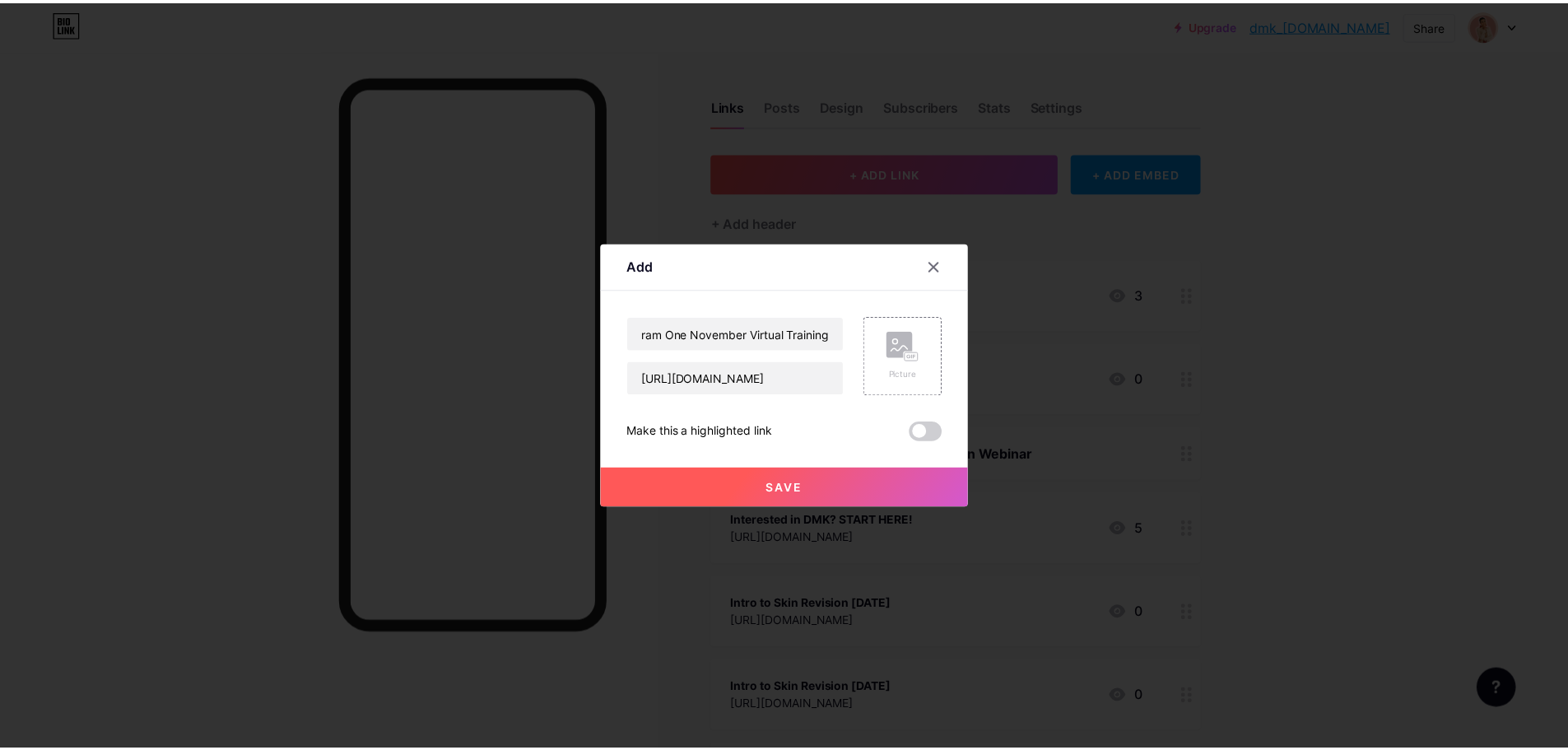
scroll to position [0, 0]
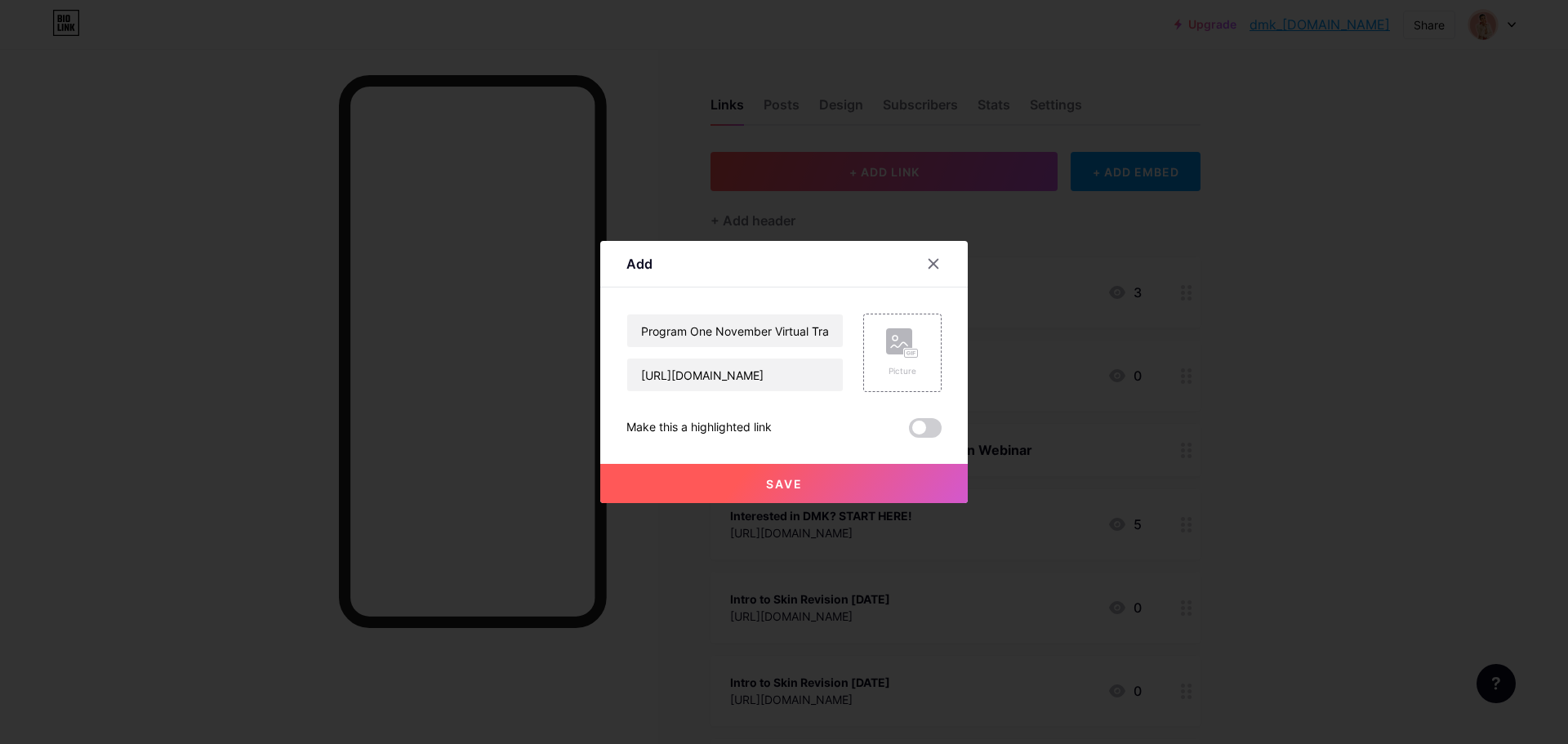
click at [804, 482] on button "Save" at bounding box center [784, 484] width 367 height 39
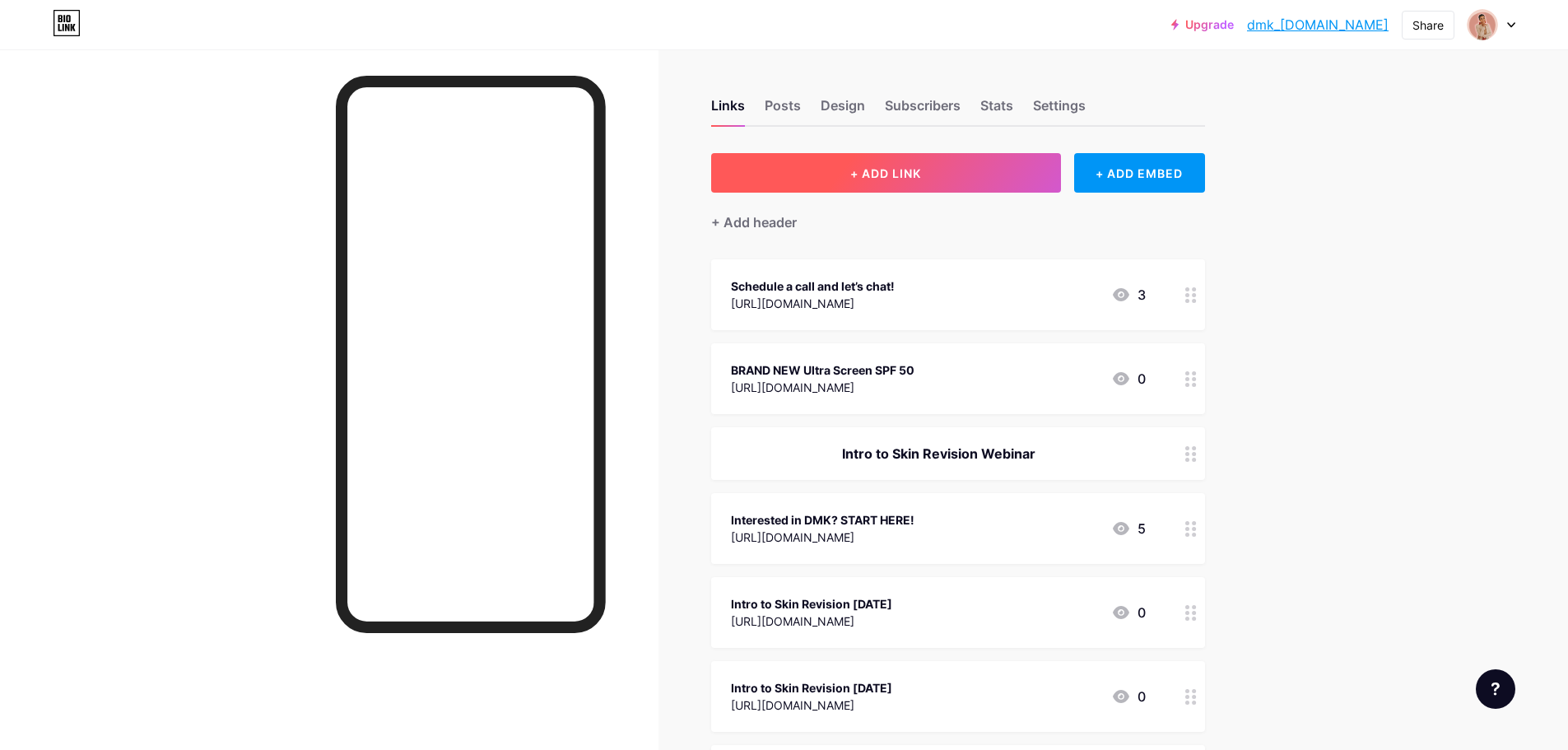
click at [963, 169] on button "+ ADD LINK" at bounding box center [886, 173] width 350 height 39
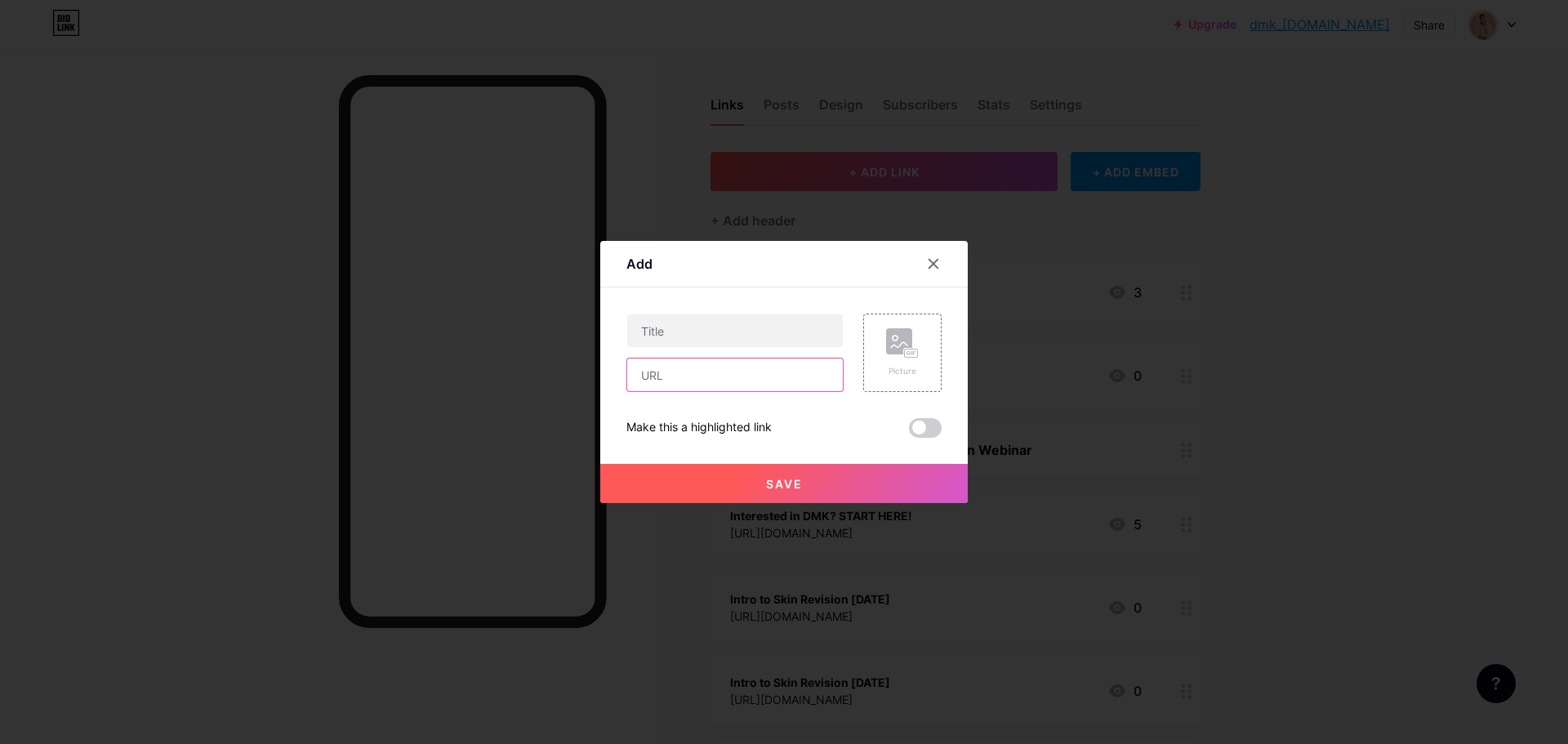
paste input "[URL][DOMAIN_NAME]"
type input "[URL][DOMAIN_NAME]"
click at [737, 327] on input "text" at bounding box center [735, 330] width 215 height 33
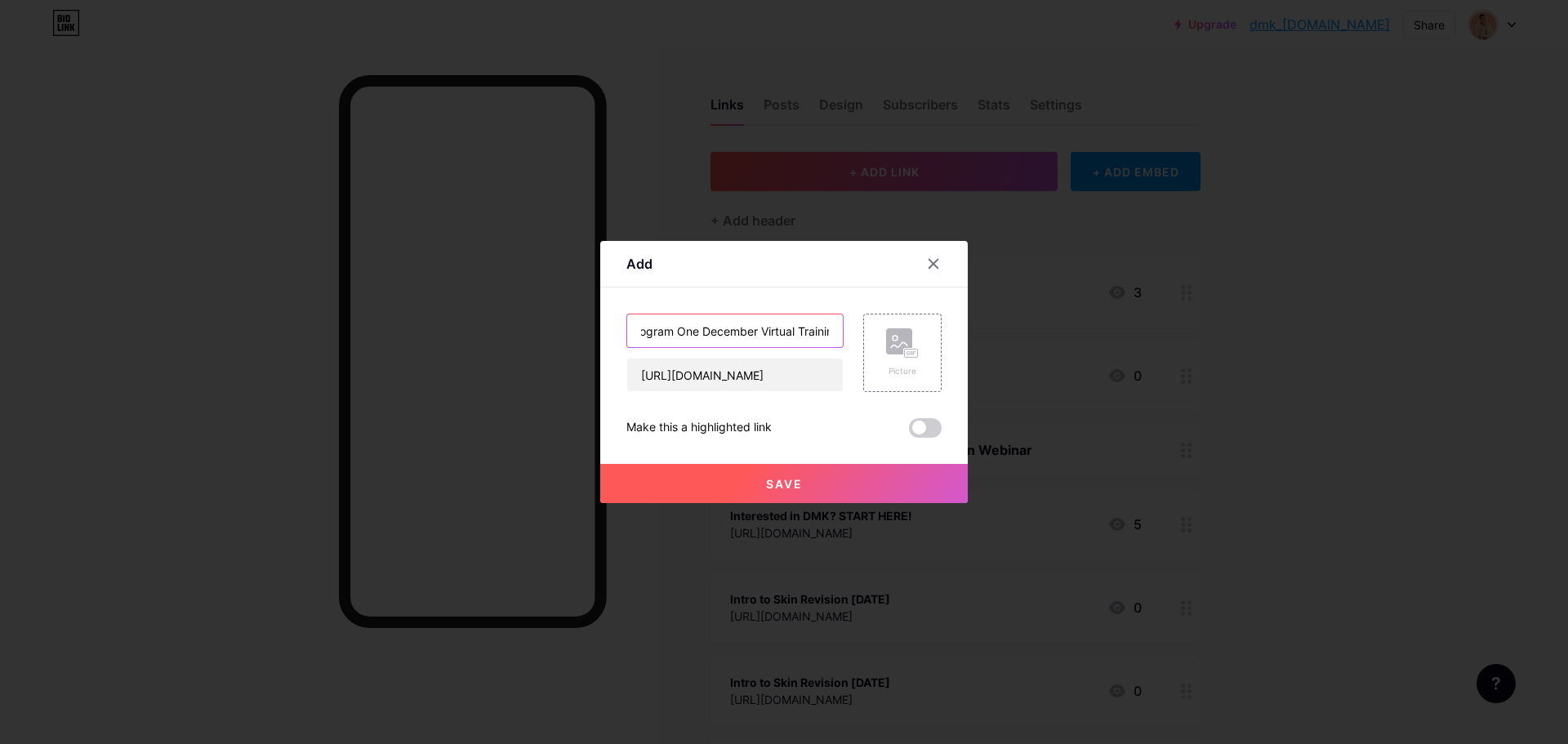
scroll to position [0, 26]
type input "Program One December Virtual Training"
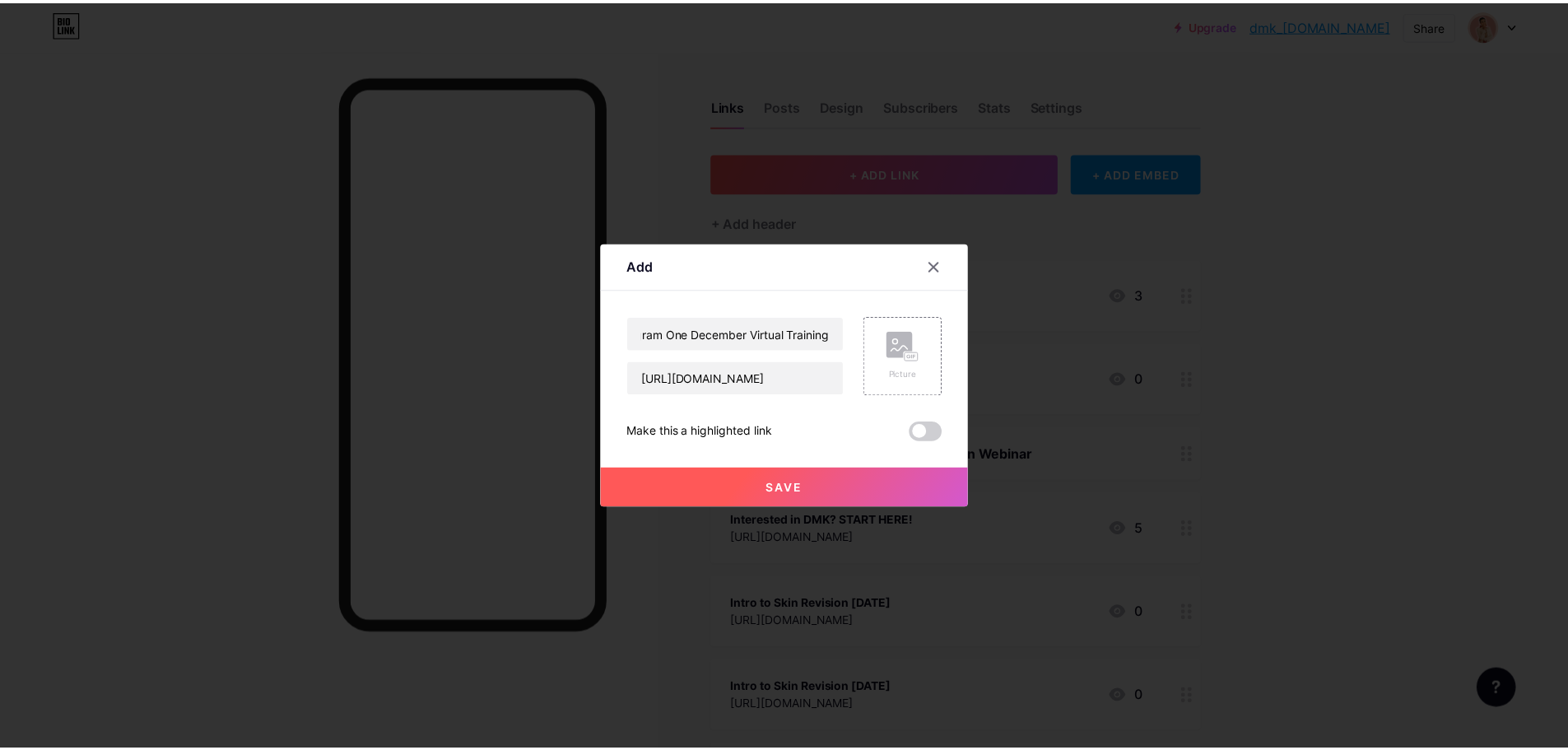
scroll to position [0, 0]
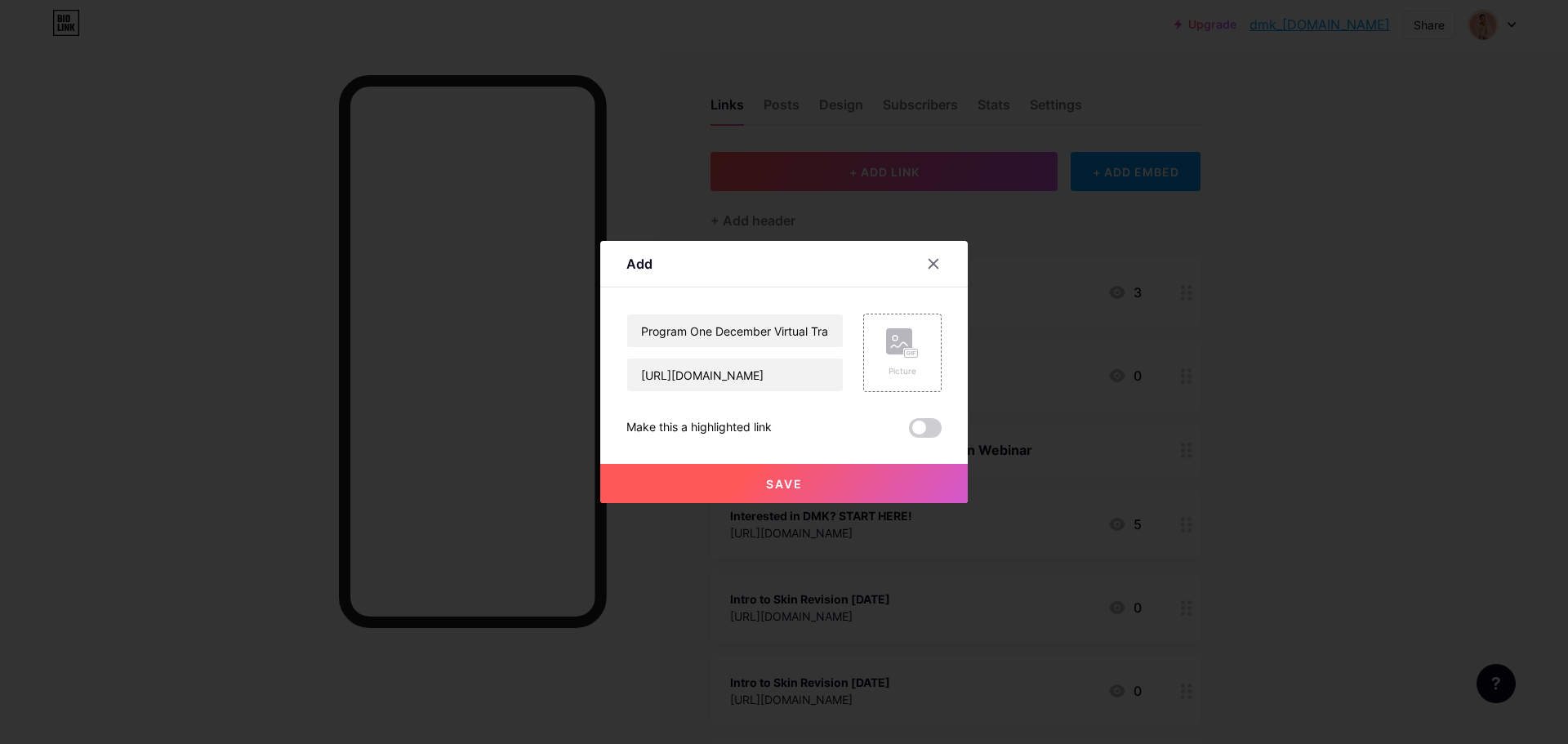
click at [787, 485] on span "Save" at bounding box center [784, 484] width 37 height 14
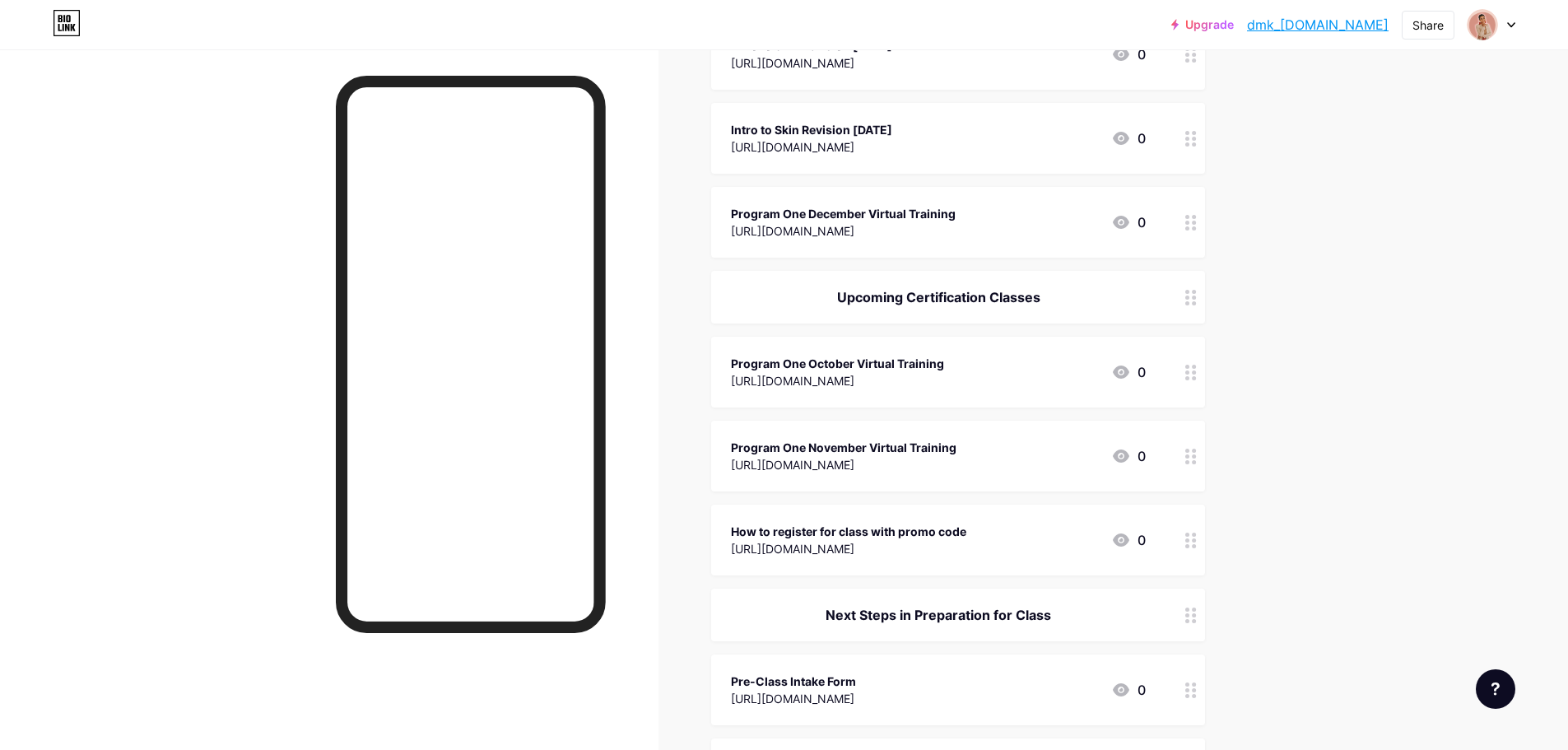
scroll to position [624, 0]
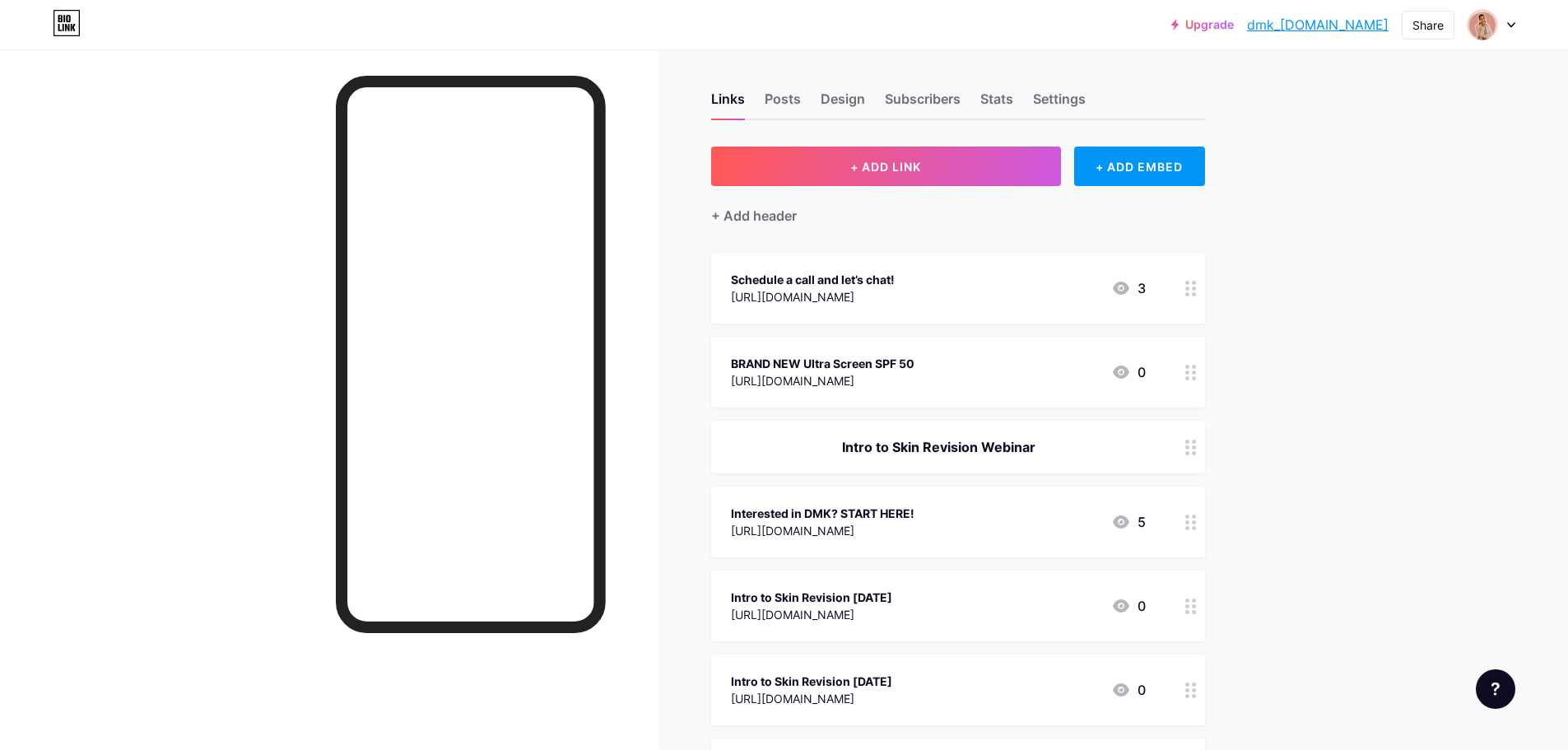
scroll to position [0, 0]
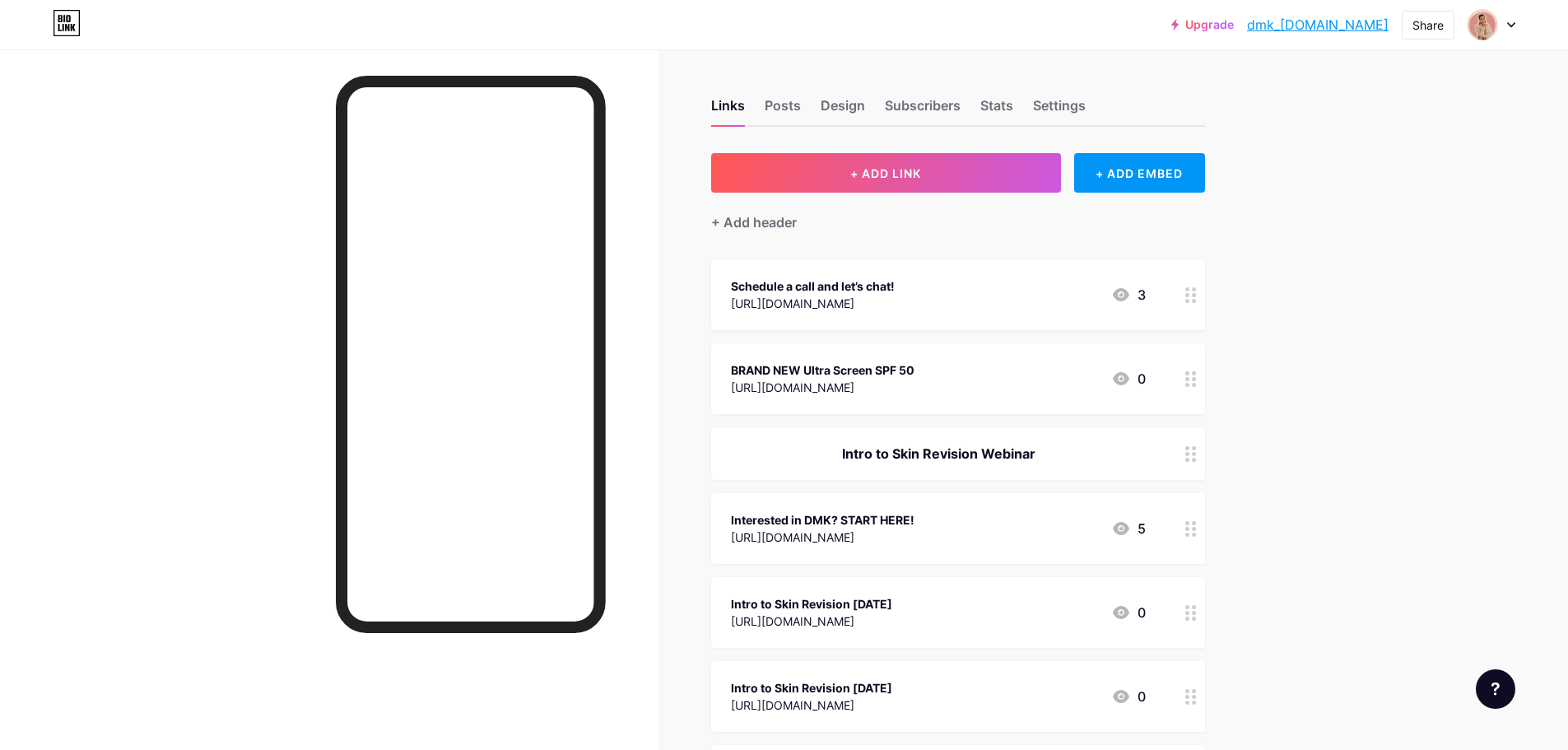
click at [1343, 27] on link "dmk_[DOMAIN_NAME]" at bounding box center [1317, 25] width 141 height 20
